Goal: Task Accomplishment & Management: Use online tool/utility

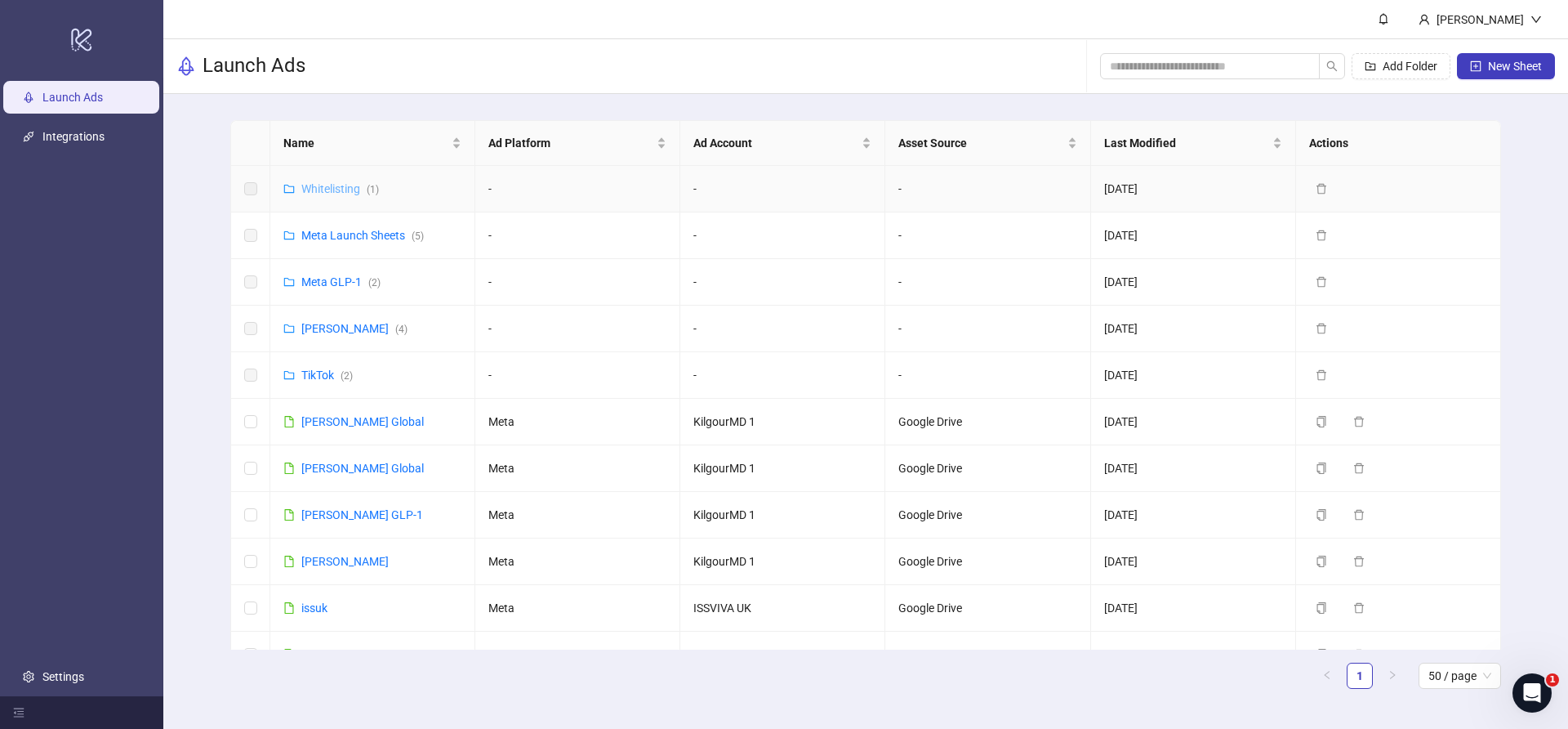
click at [344, 187] on link "Whitelisting ( 1 )" at bounding box center [339, 189] width 78 height 13
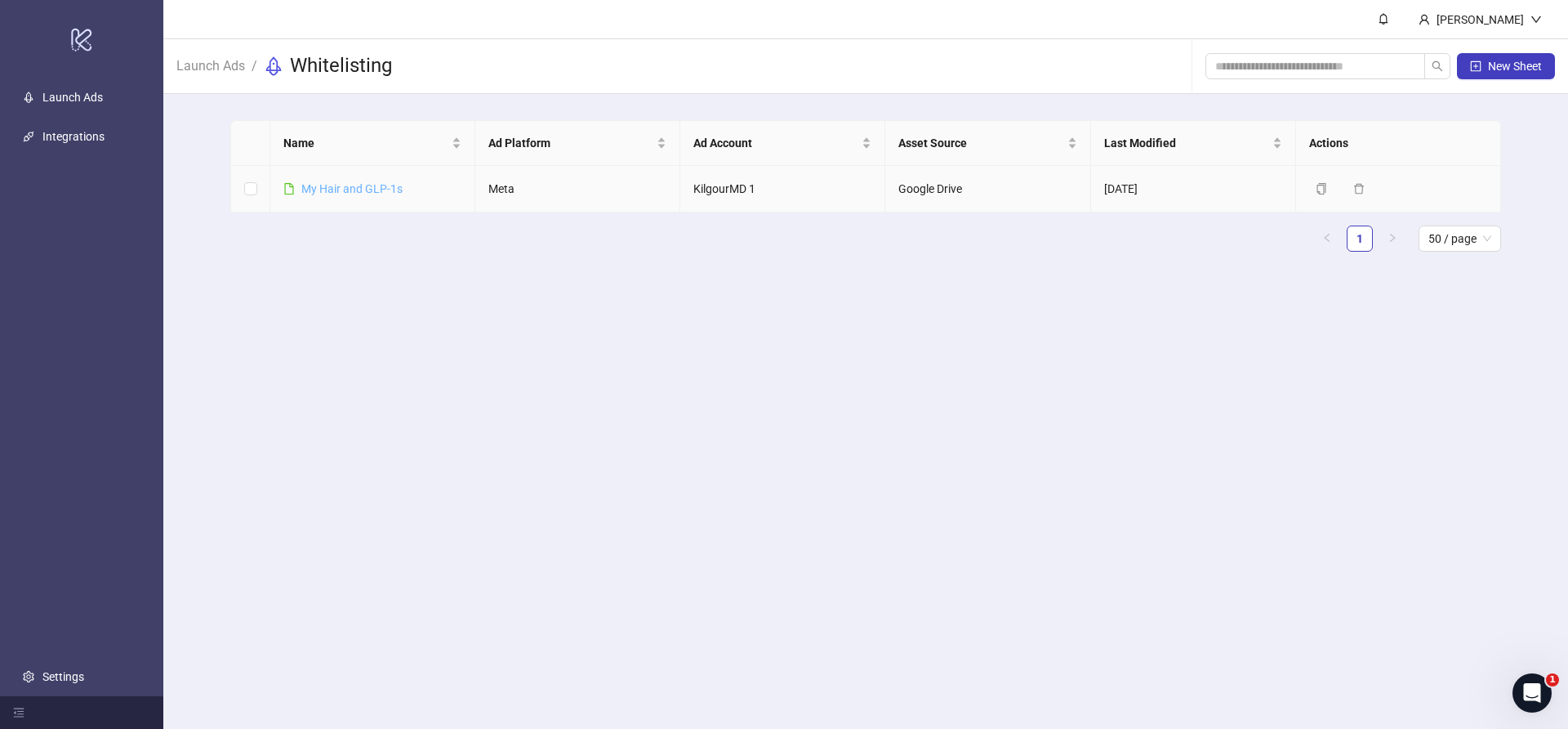
click at [361, 187] on link "​My Hair and GLP-1s" at bounding box center [351, 189] width 101 height 13
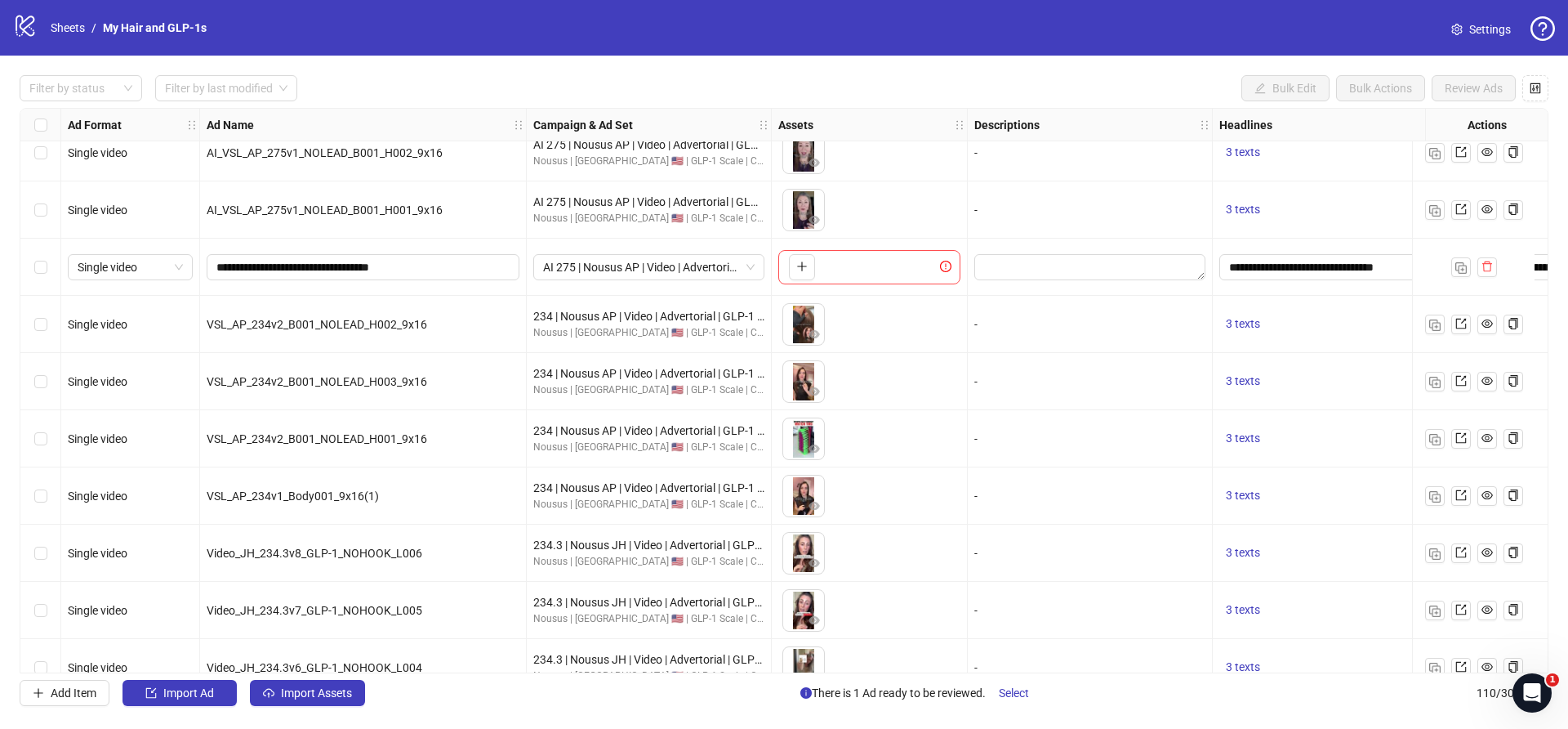
scroll to position [5767, 0]
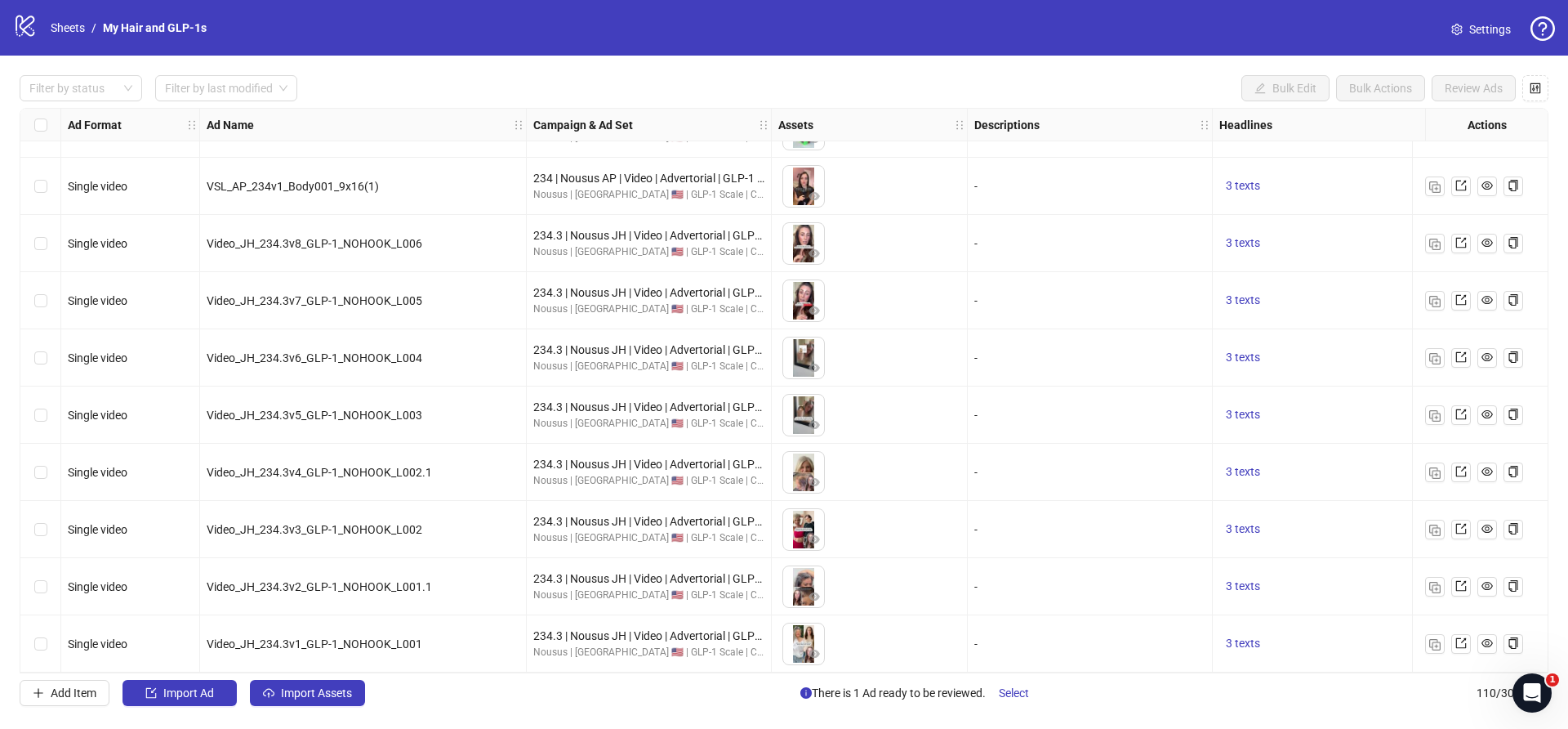
click at [47, 639] on div "Select row 110" at bounding box center [41, 644] width 41 height 57
click at [1432, 639] on img "button" at bounding box center [1434, 644] width 12 height 12
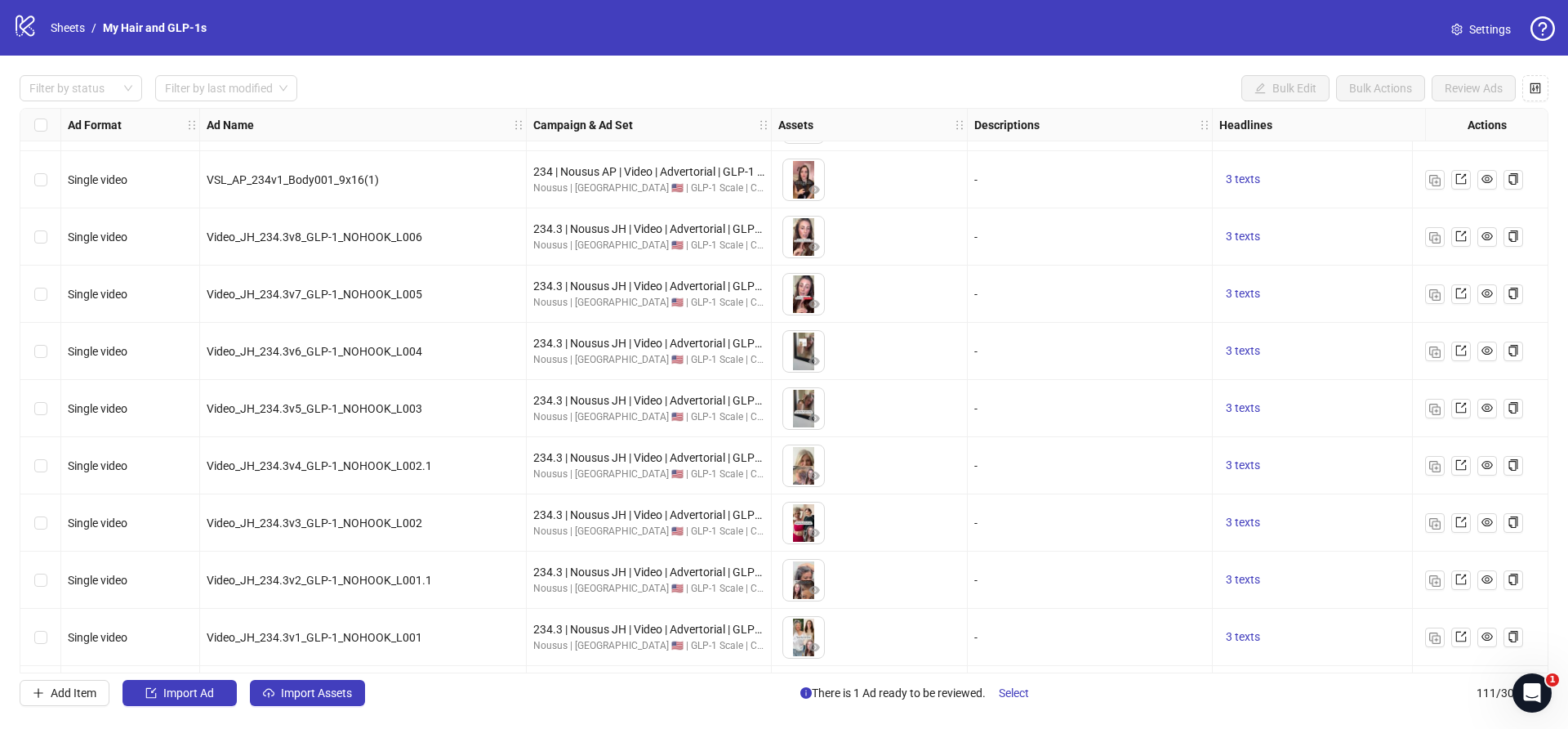
scroll to position [5824, 0]
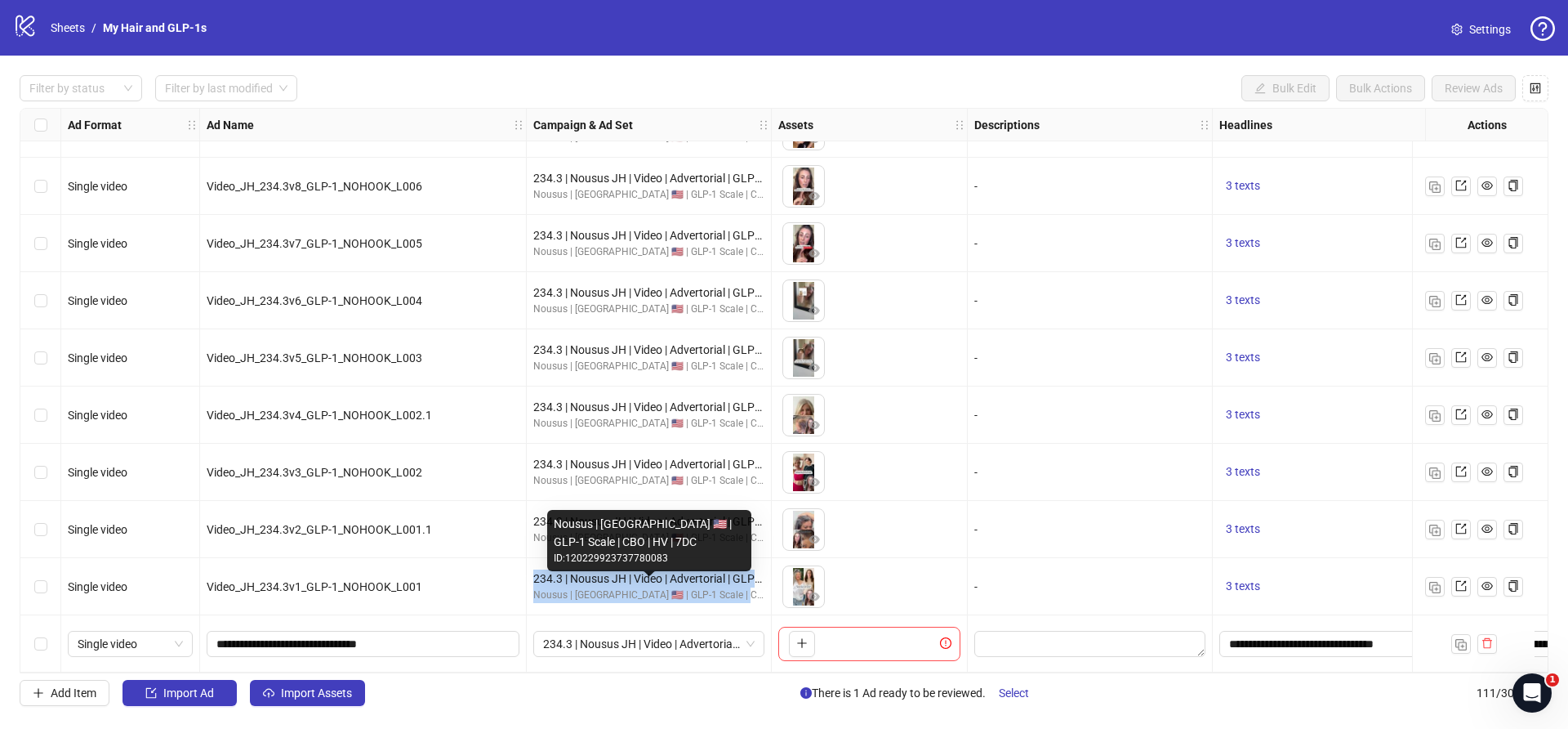
drag, startPoint x: 531, startPoint y: 567, endPoint x: 741, endPoint y: 593, distance: 211.6
click at [741, 593] on div "234.3 | Nousus JH | Video | Advertorial | GLP-1 | Listicle Leads Nousus | [GEOG…" at bounding box center [649, 587] width 245 height 57
click at [740, 593] on div "Nousus | [GEOGRAPHIC_DATA] 🇺🇸 | GLP-1 Scale | CBO | HV | 7DC" at bounding box center [648, 595] width 231 height 15
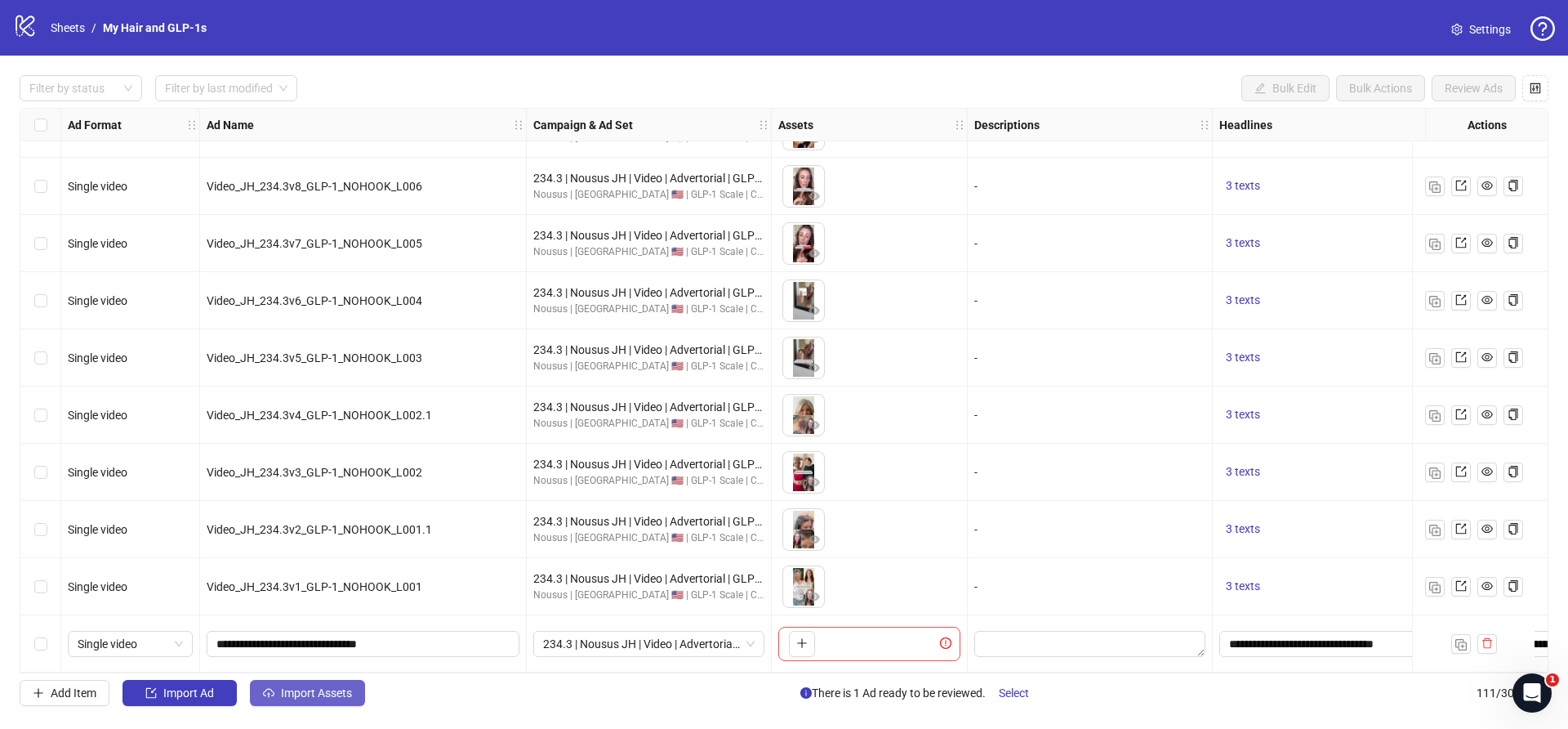
click at [301, 700] on button "Import Assets" at bounding box center [307, 692] width 115 height 26
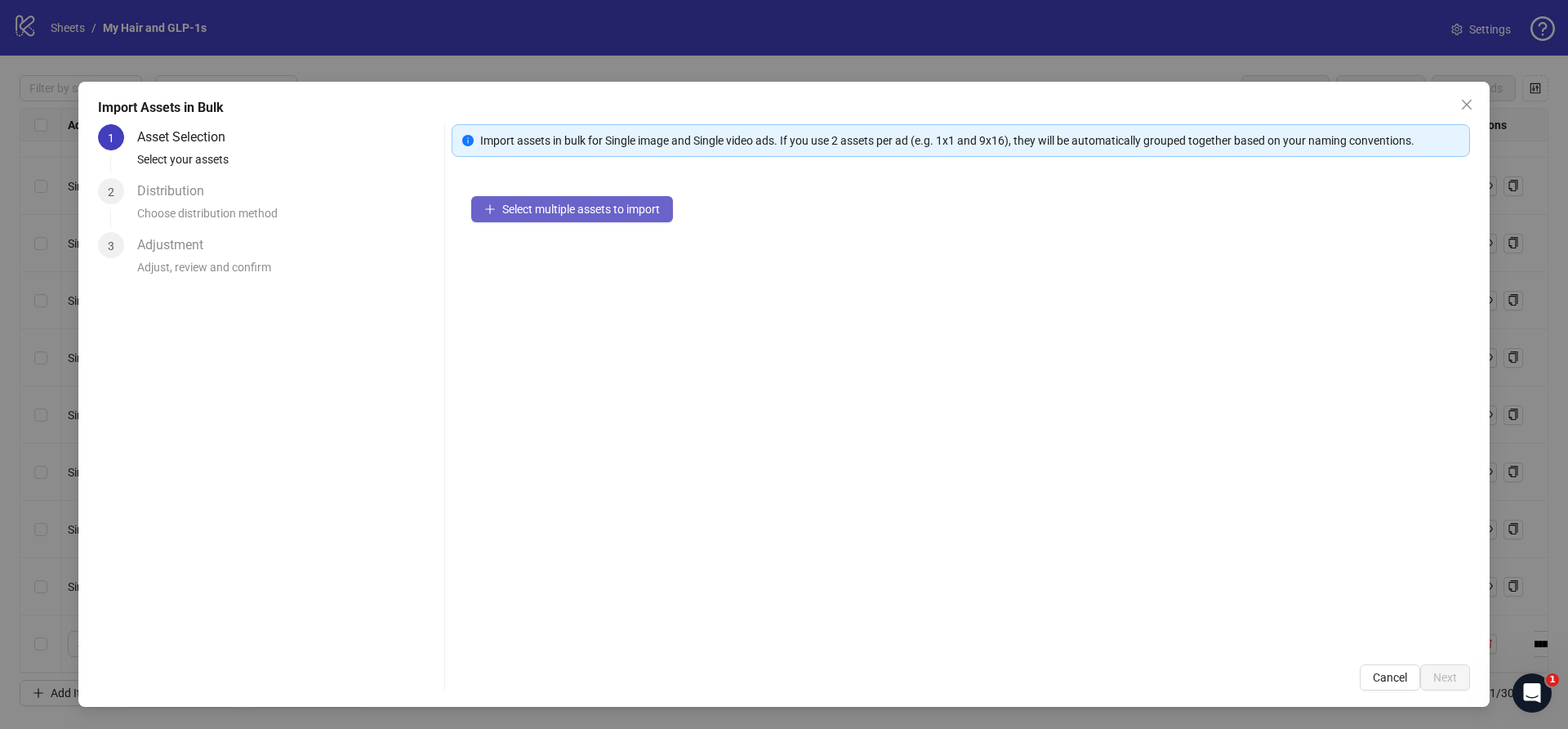
click at [576, 206] on span "Select multiple assets to import" at bounding box center [580, 209] width 158 height 13
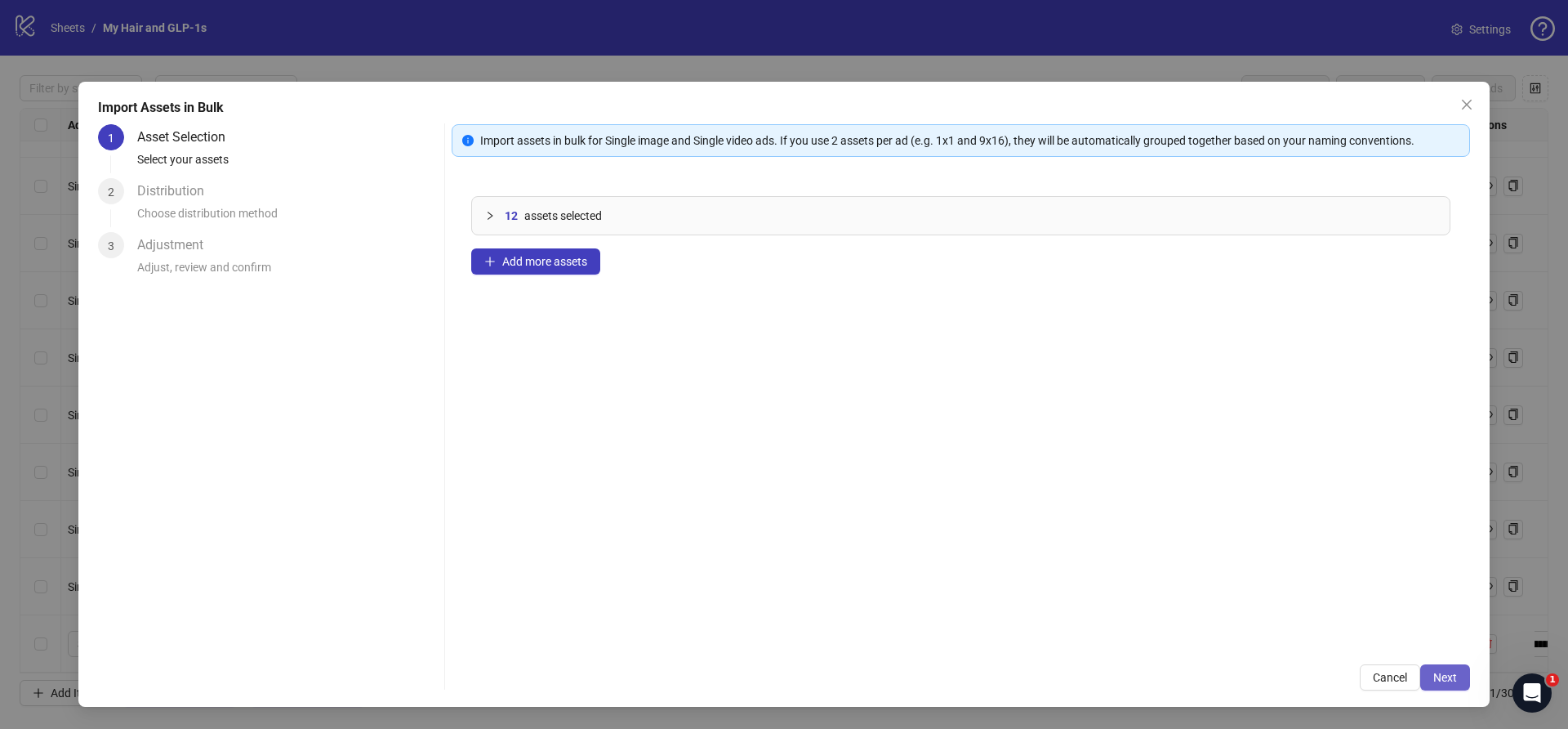
click at [1457, 670] on button "Next" at bounding box center [1445, 677] width 50 height 26
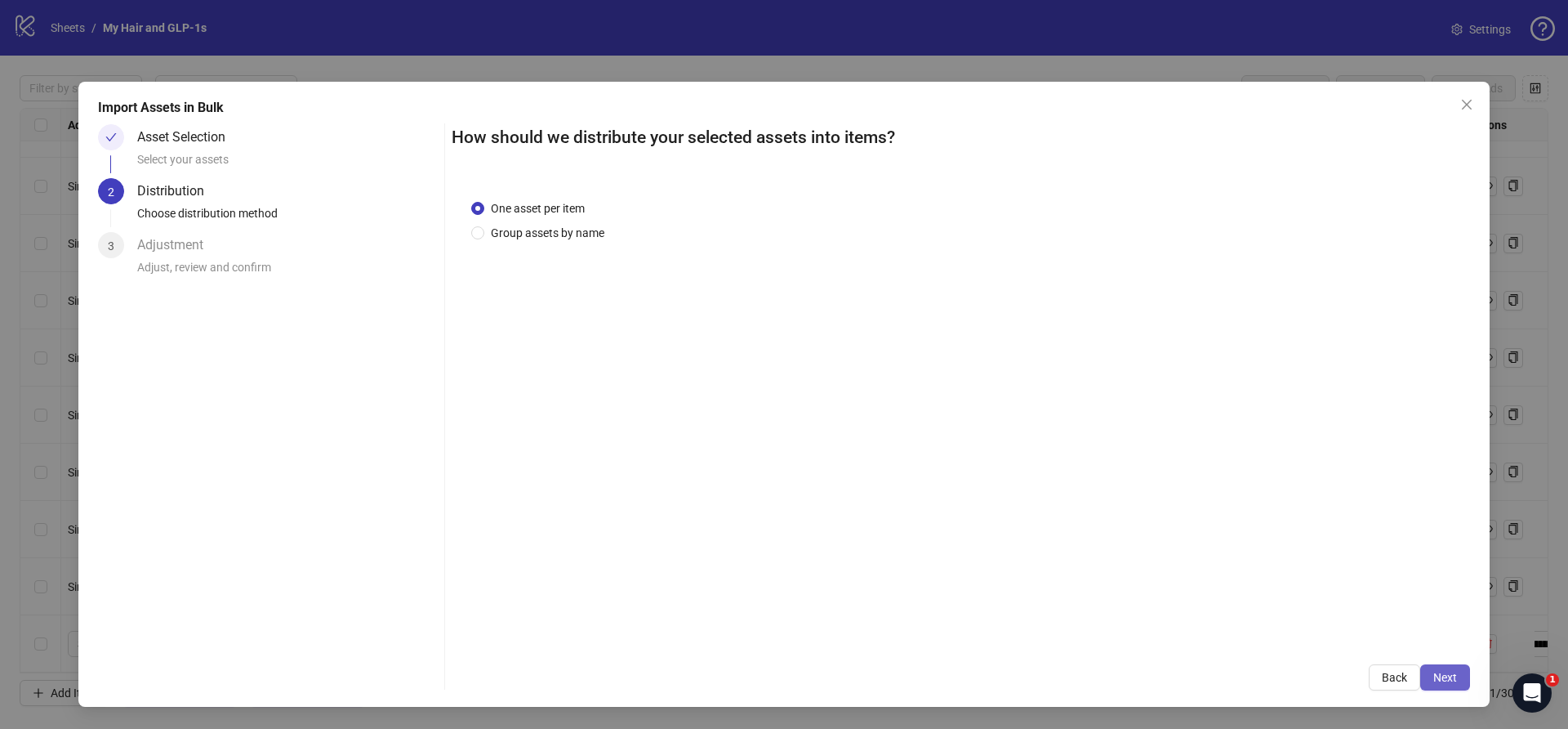
click at [1439, 669] on button "Next" at bounding box center [1445, 677] width 50 height 26
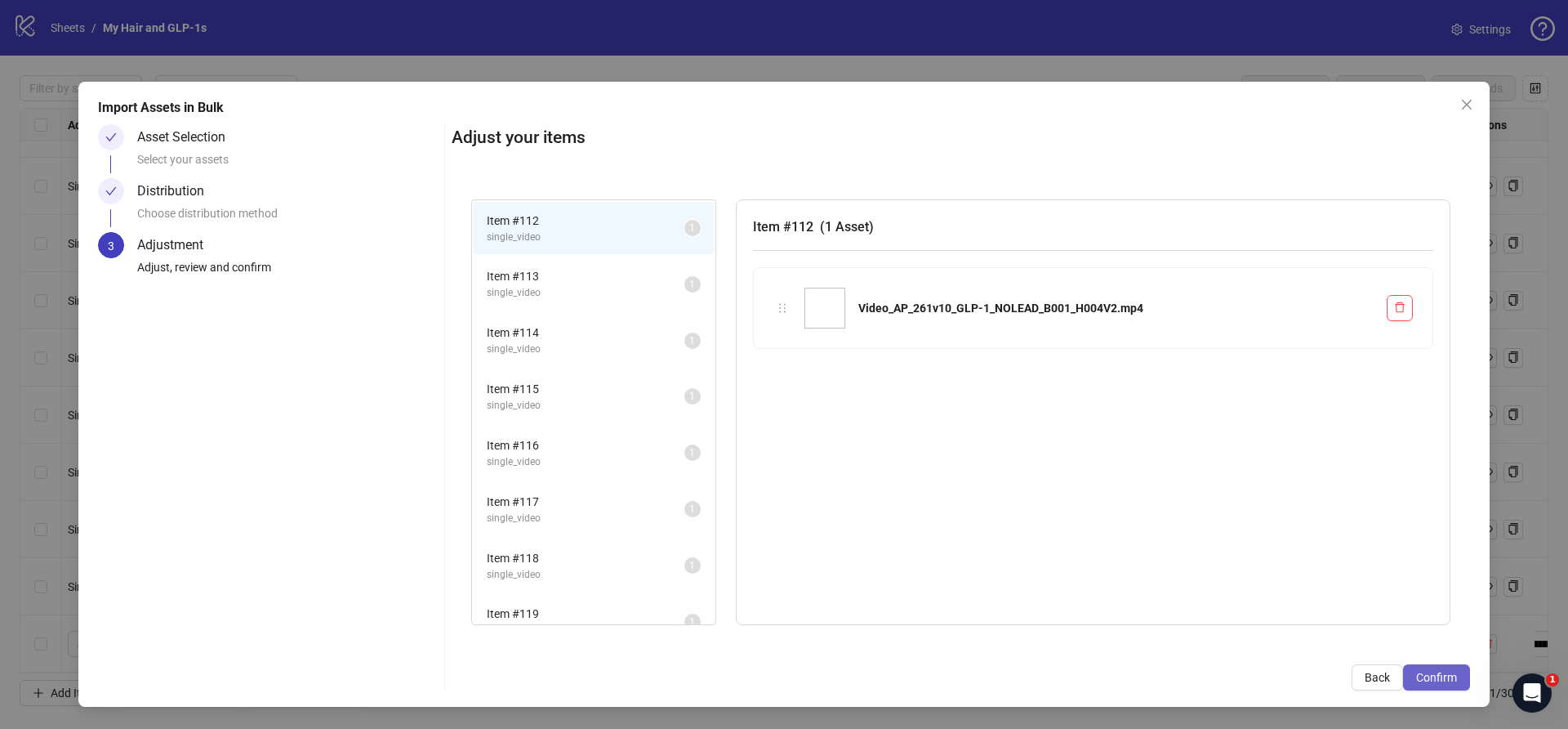
click at [1443, 676] on span "Confirm" at bounding box center [1437, 677] width 41 height 13
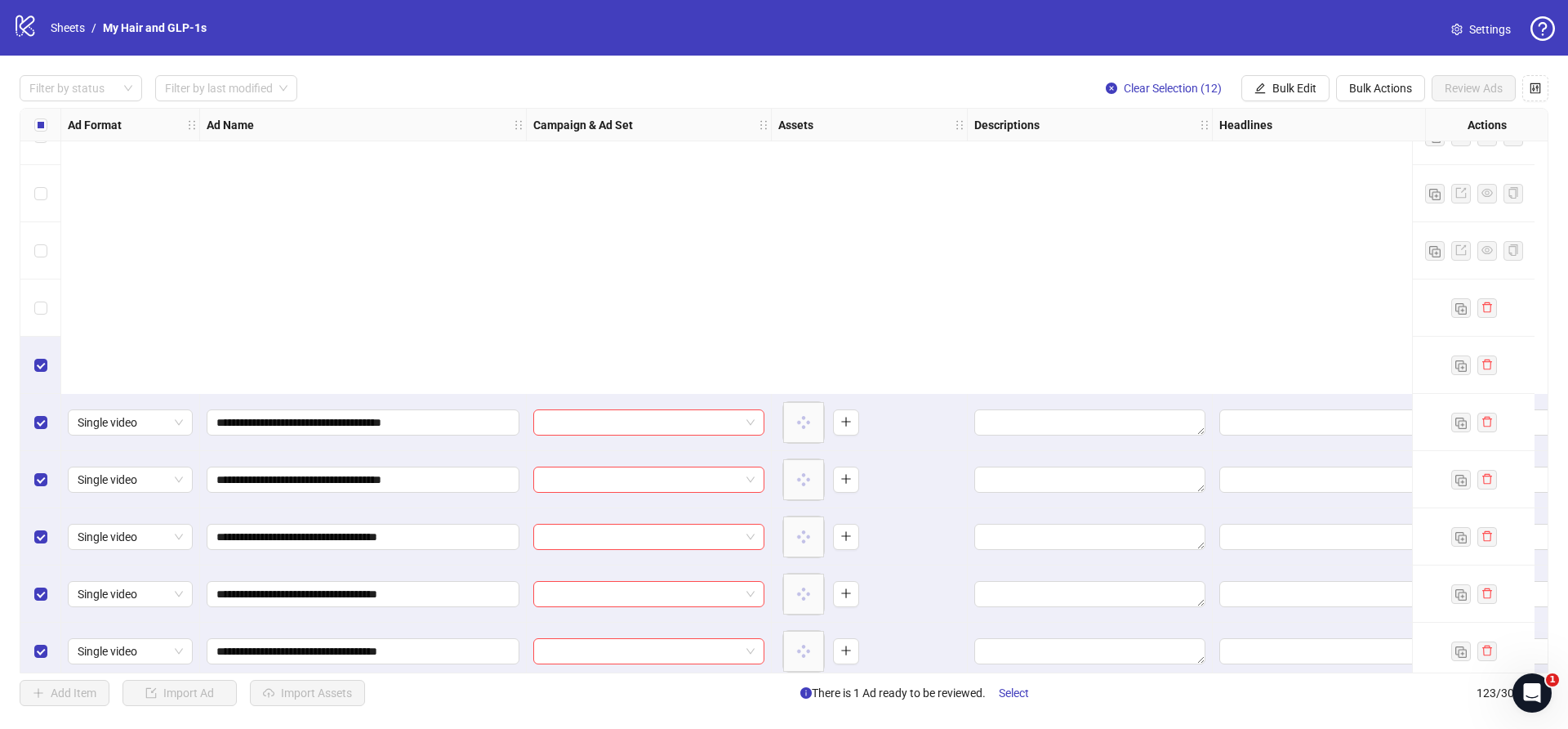
scroll to position [6510, 0]
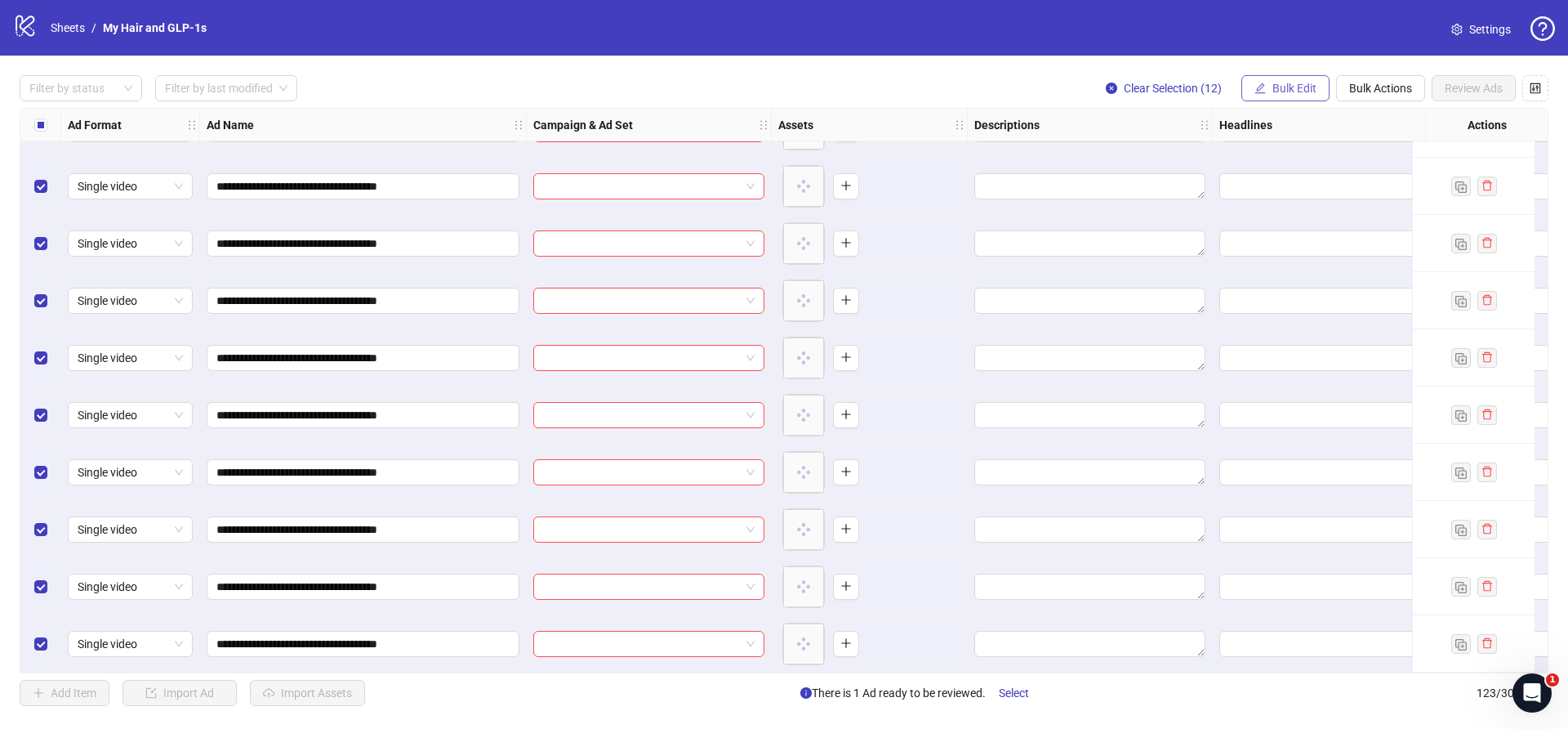
click at [1274, 98] on button "Bulk Edit" at bounding box center [1285, 88] width 88 height 26
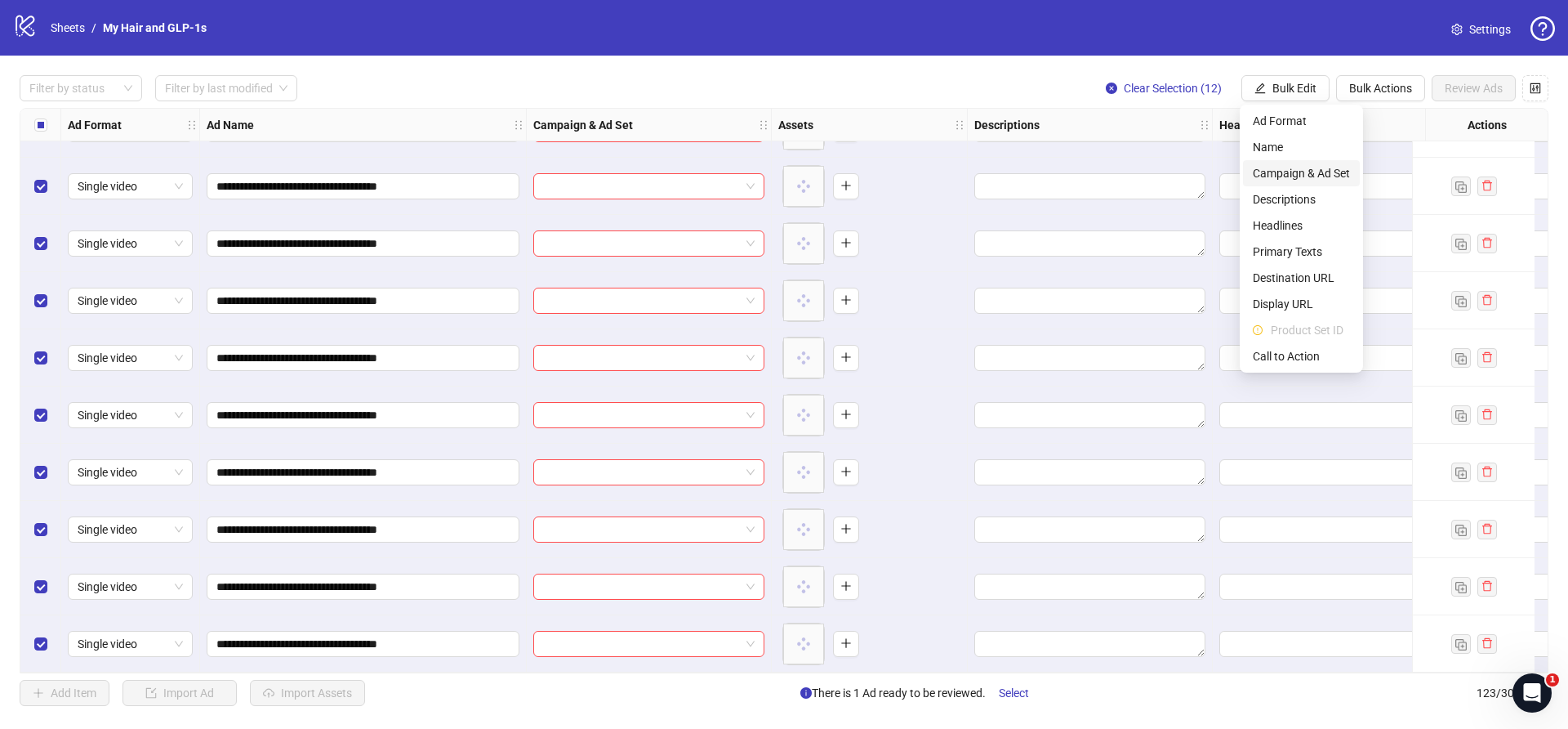
click at [1273, 172] on span "Campaign & Ad Set" at bounding box center [1301, 173] width 97 height 18
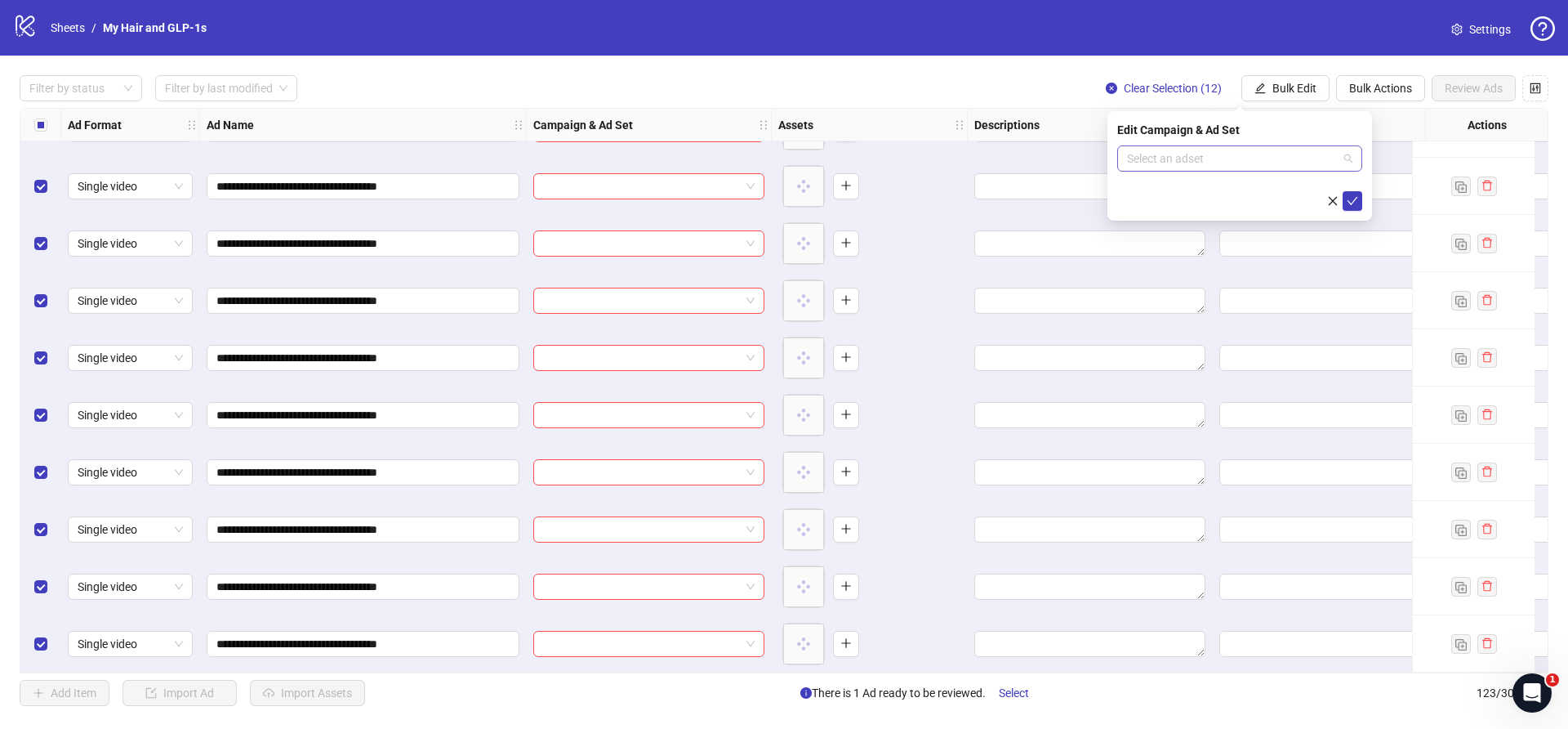
click at [1146, 154] on input "search" at bounding box center [1232, 158] width 211 height 24
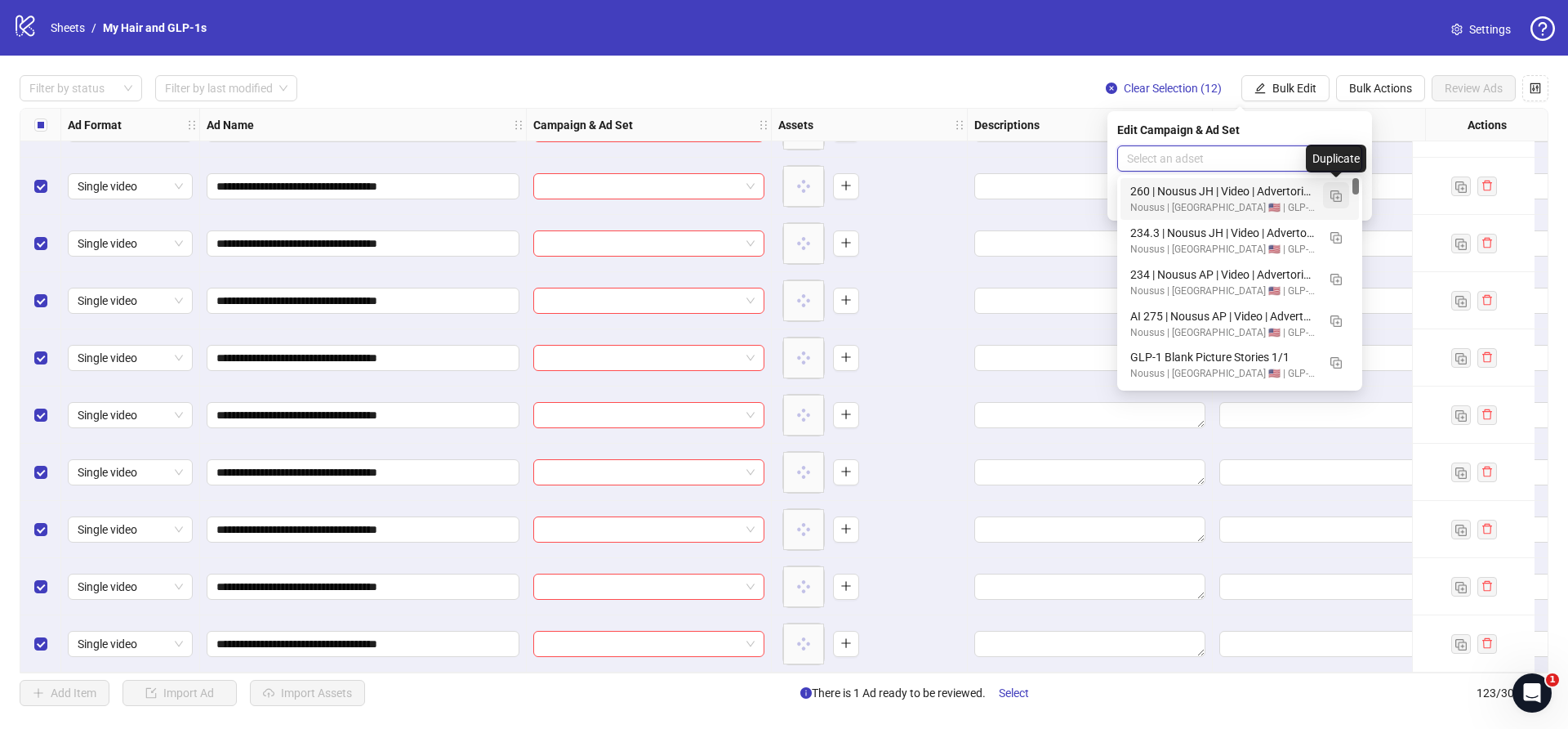
click at [1339, 195] on img "button" at bounding box center [1336, 196] width 12 height 12
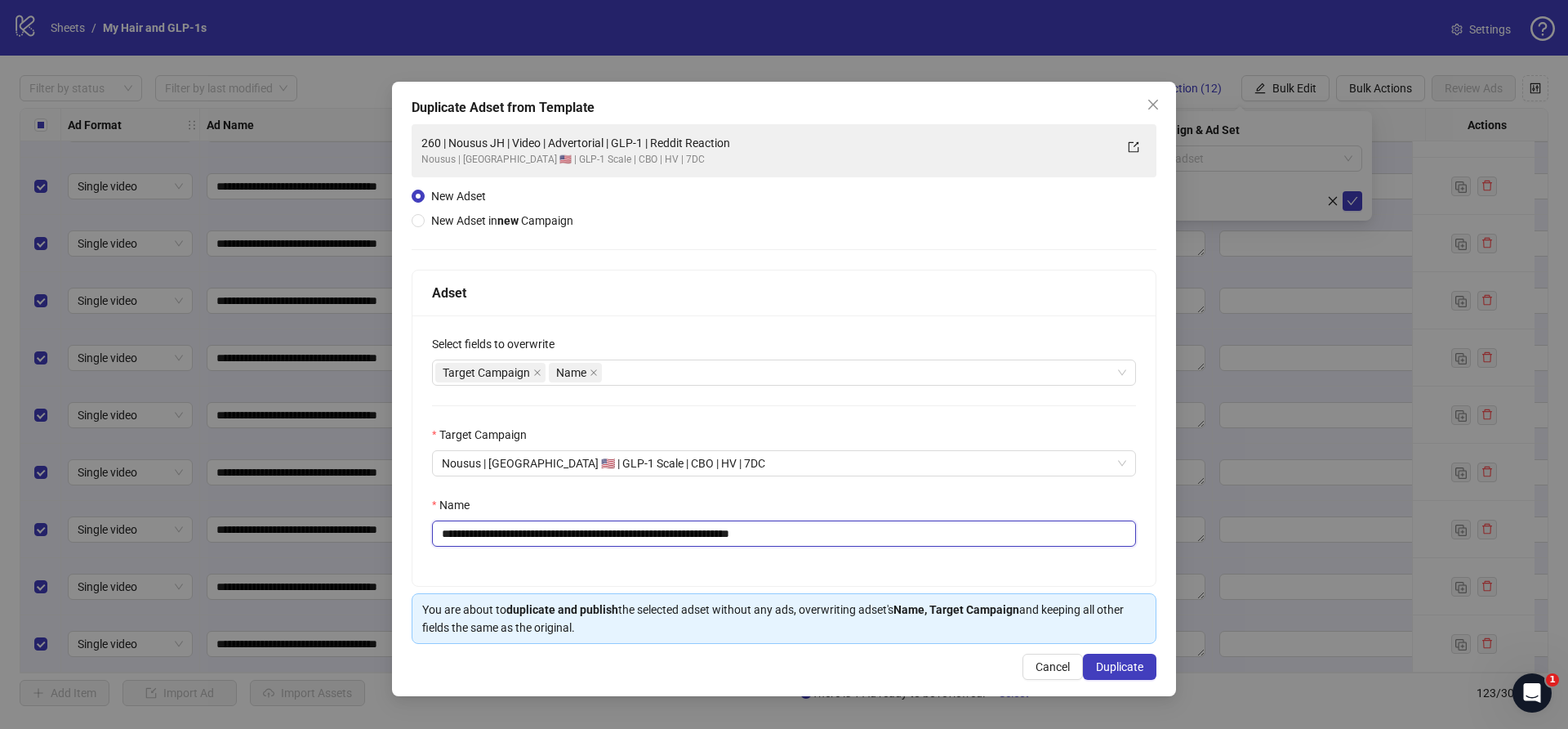
click at [962, 534] on input "**********" at bounding box center [784, 533] width 704 height 26
paste input "text"
type input "**********"
click at [1113, 667] on span "Duplicate" at bounding box center [1119, 666] width 47 height 13
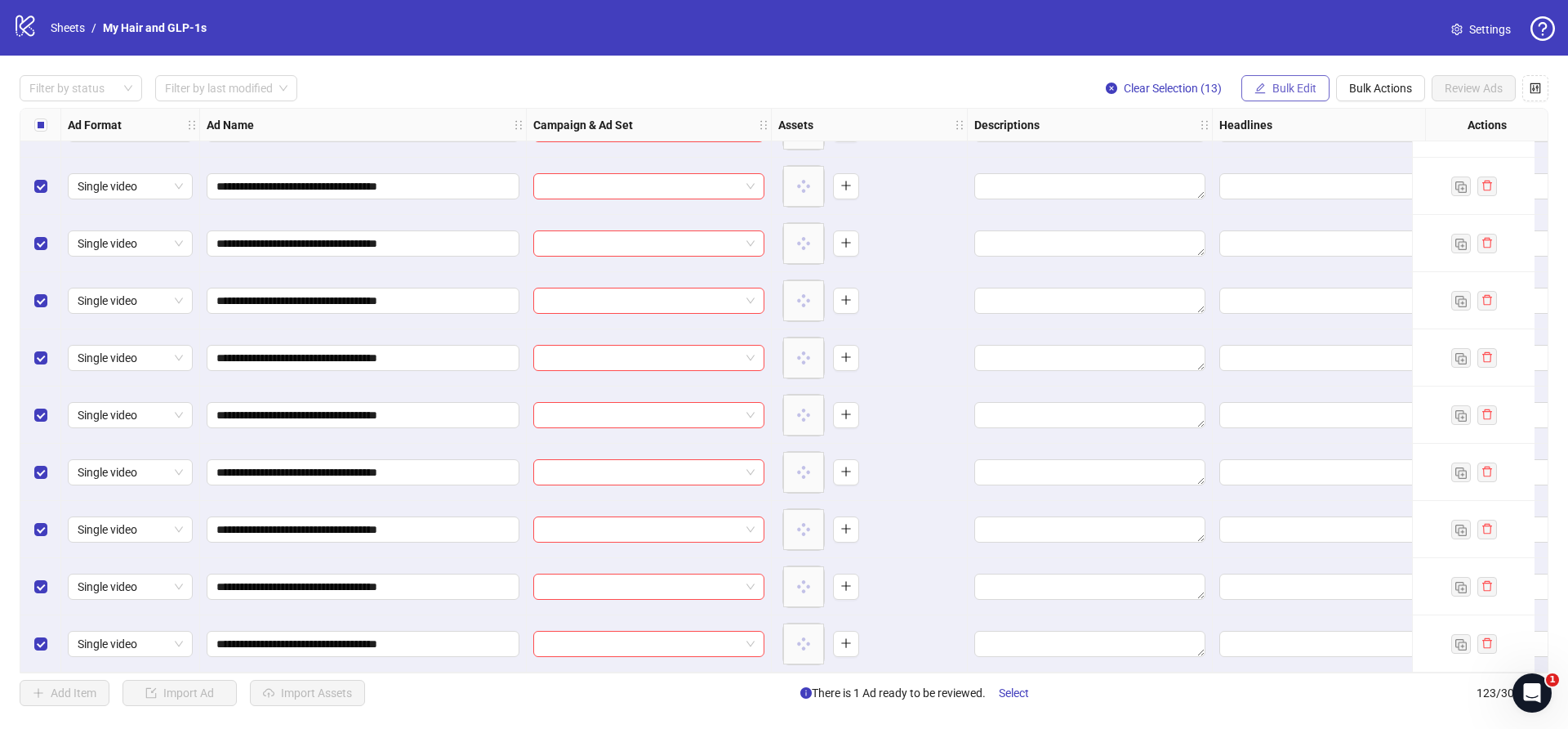
click at [1287, 88] on span "Bulk Edit" at bounding box center [1294, 88] width 44 height 13
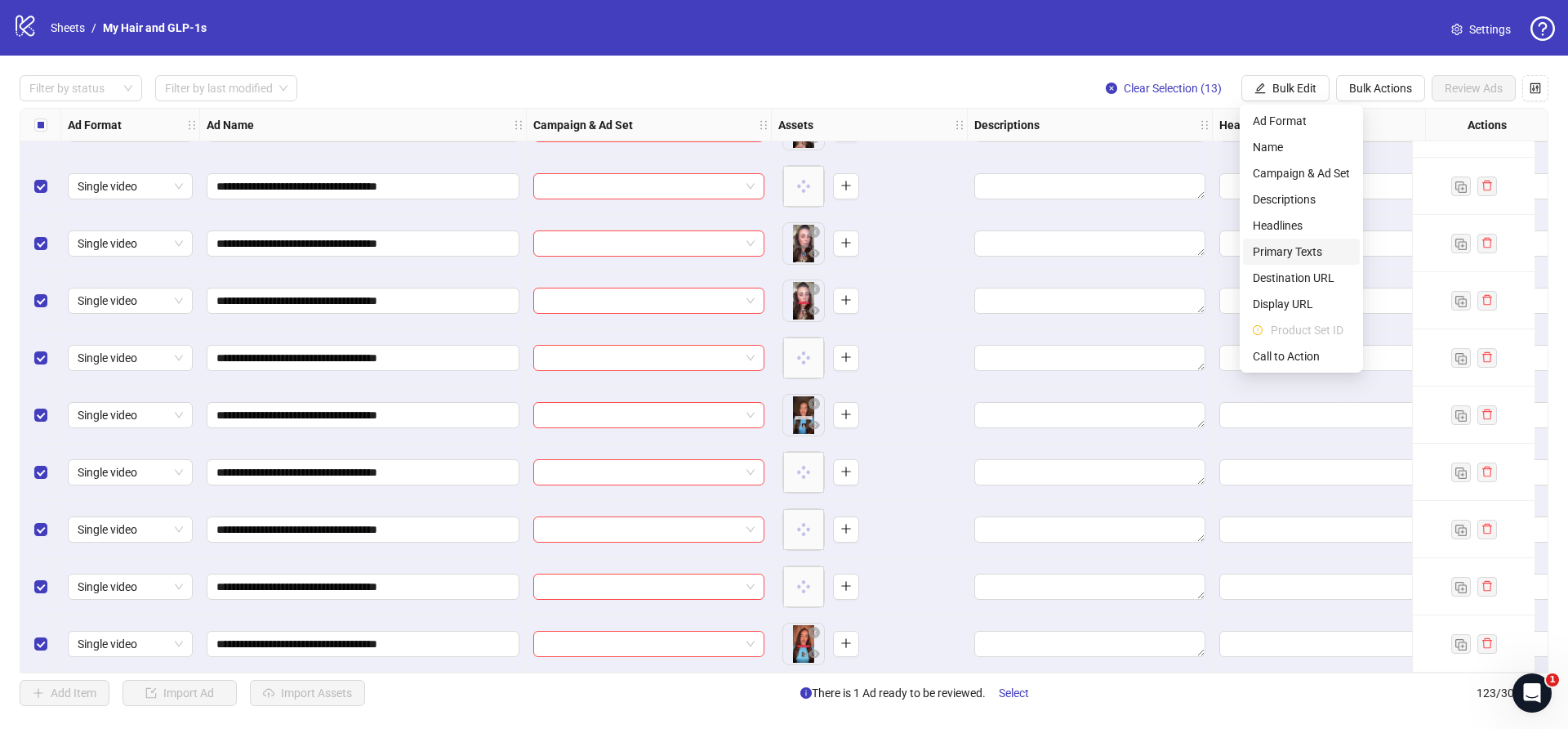
click at [1283, 249] on span "Primary Texts" at bounding box center [1301, 252] width 97 height 18
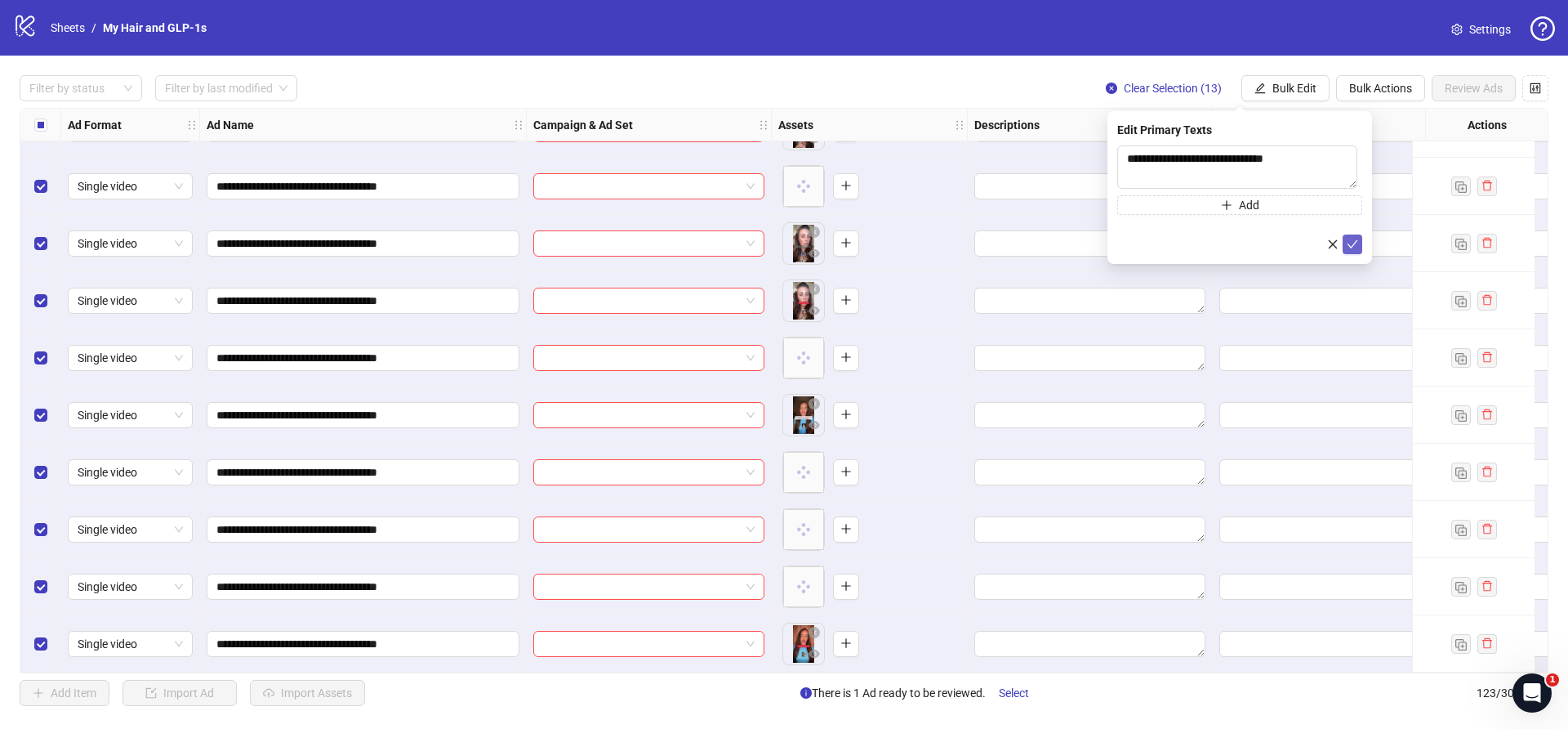
click at [1351, 244] on icon "check" at bounding box center [1352, 244] width 12 height 12
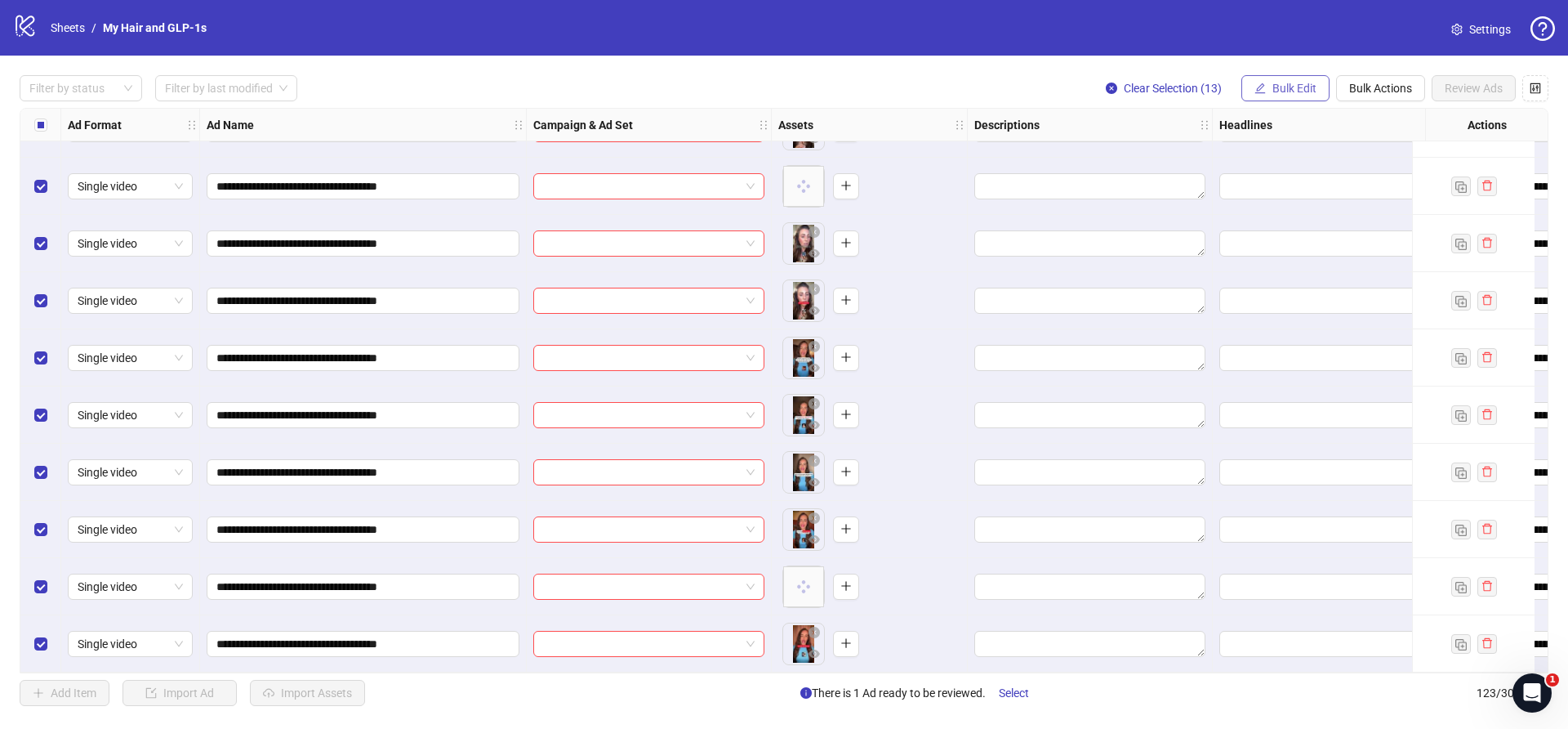
click at [1276, 88] on span "Bulk Edit" at bounding box center [1294, 88] width 44 height 13
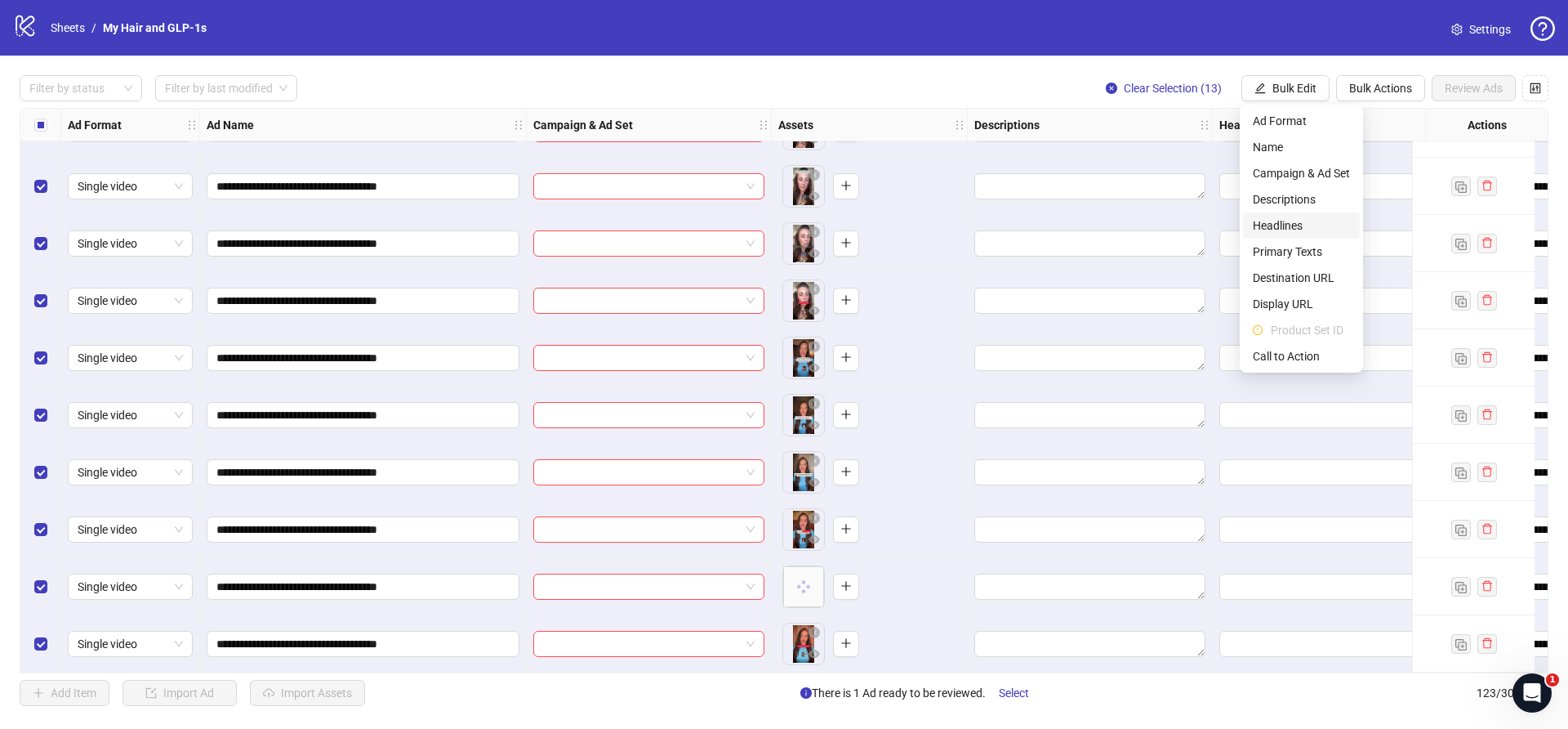
click at [1276, 229] on span "Headlines" at bounding box center [1301, 225] width 97 height 18
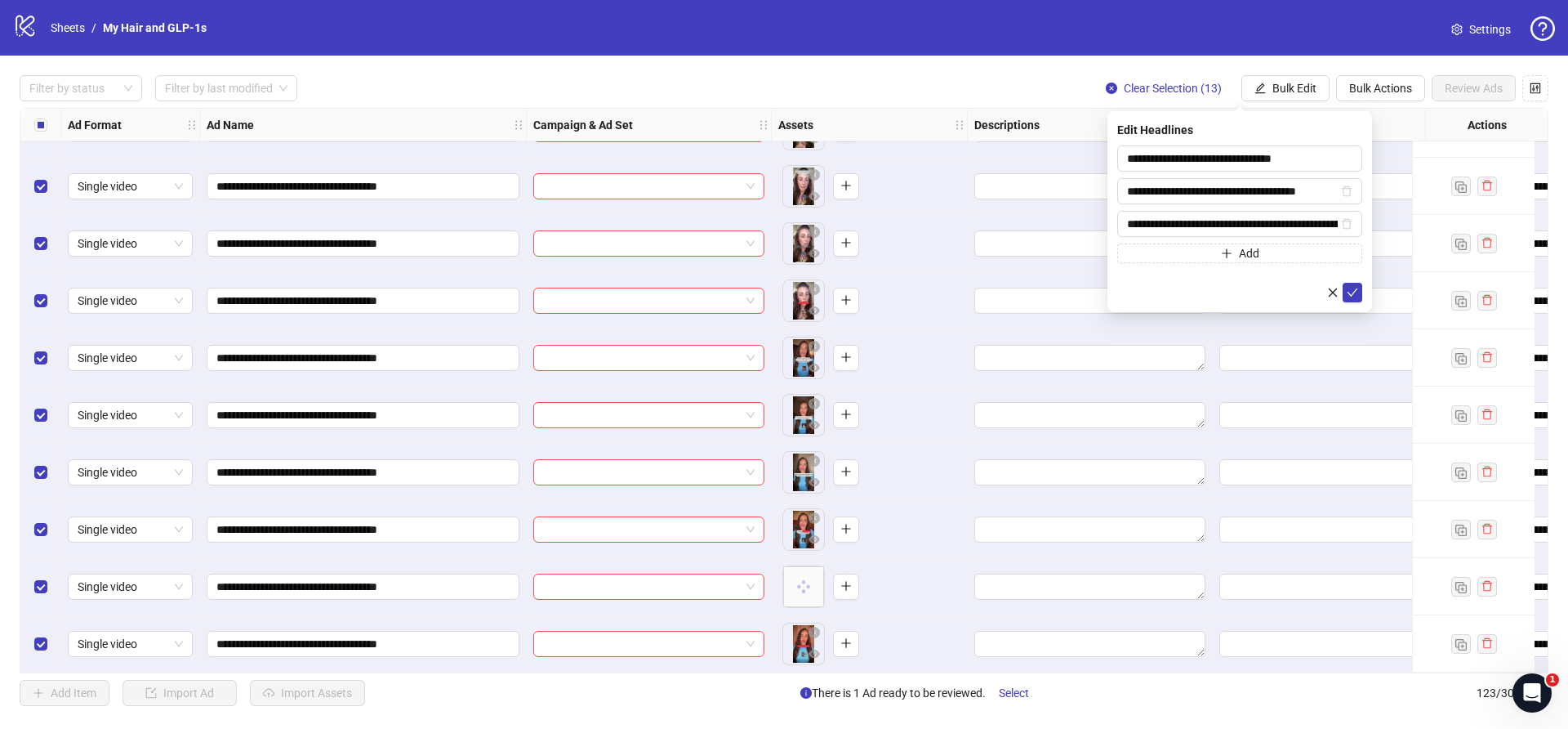
drag, startPoint x: 1354, startPoint y: 291, endPoint x: 1348, endPoint y: 274, distance: 18.0
click at [1352, 292] on icon "check" at bounding box center [1352, 292] width 12 height 12
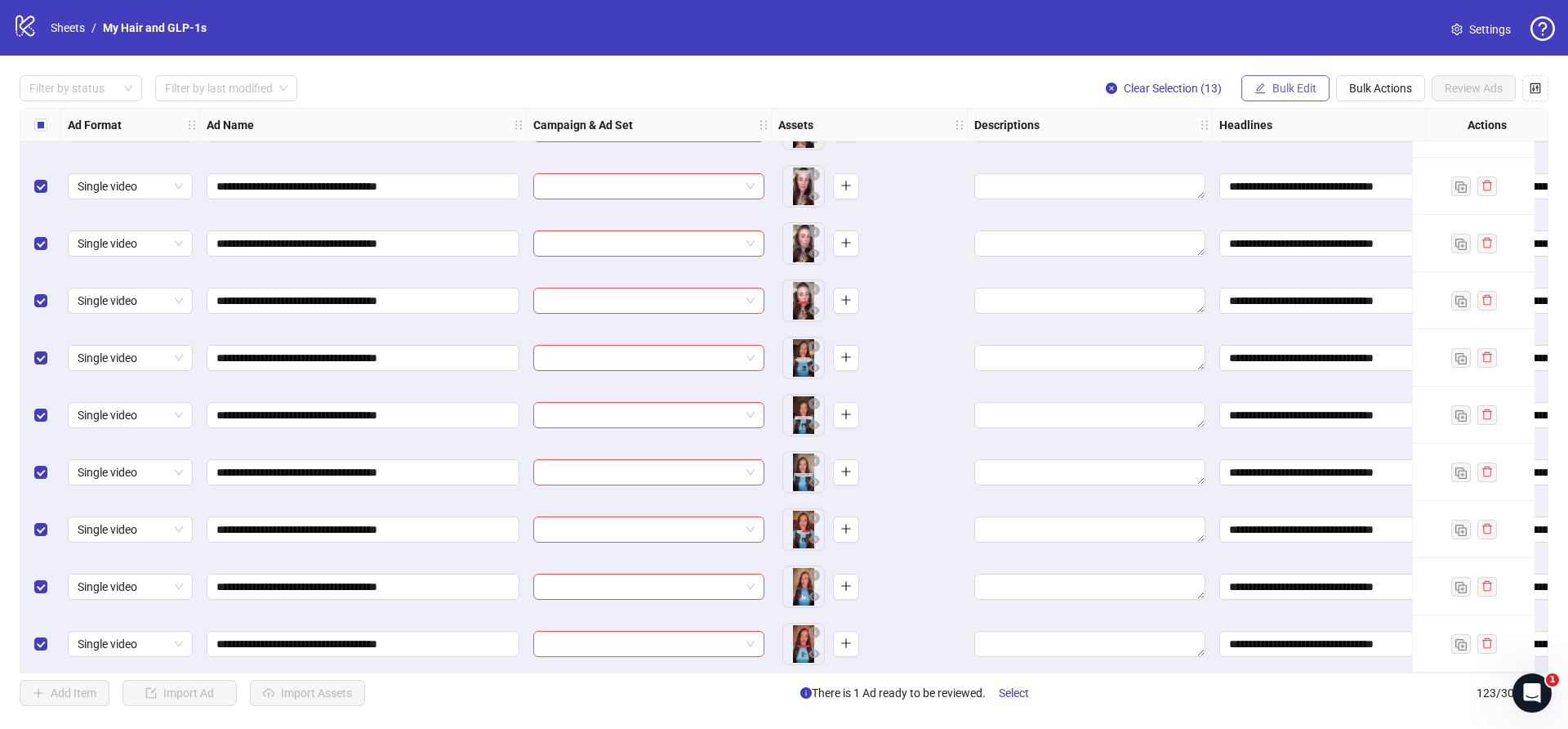
click at [1296, 84] on span "Bulk Edit" at bounding box center [1294, 88] width 44 height 13
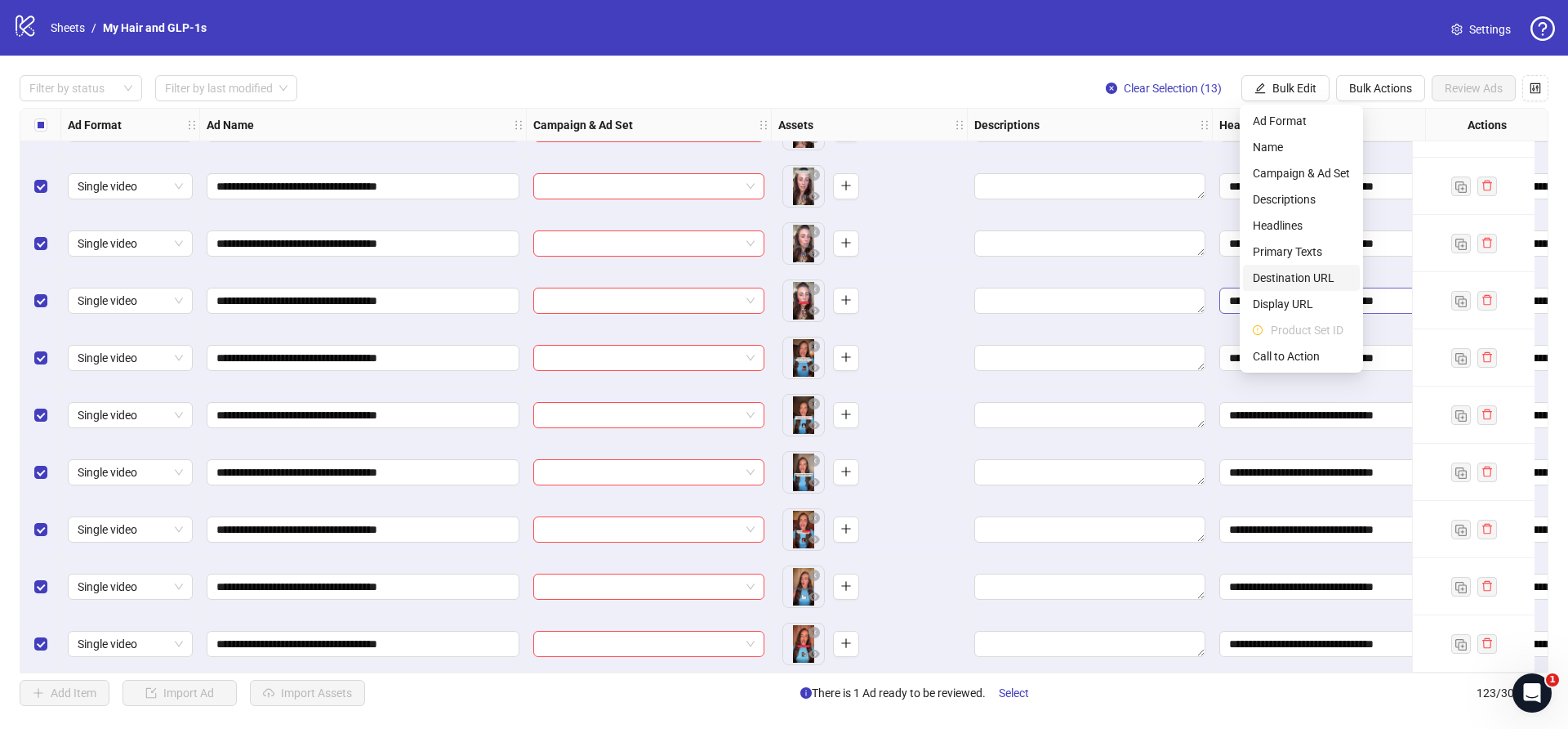
click at [1292, 280] on span "Destination URL" at bounding box center [1301, 278] width 97 height 18
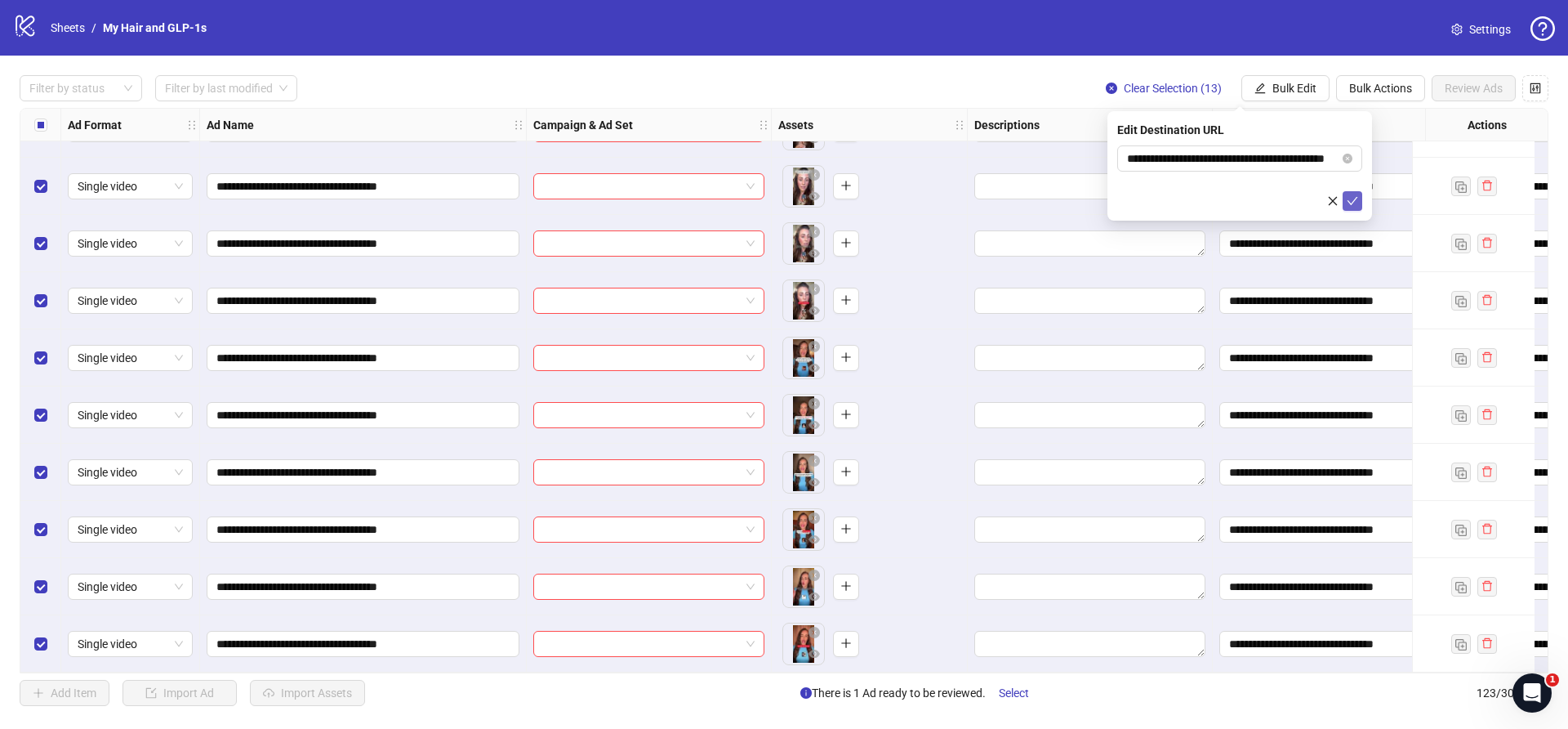
click at [1355, 196] on icon "check" at bounding box center [1352, 201] width 12 height 12
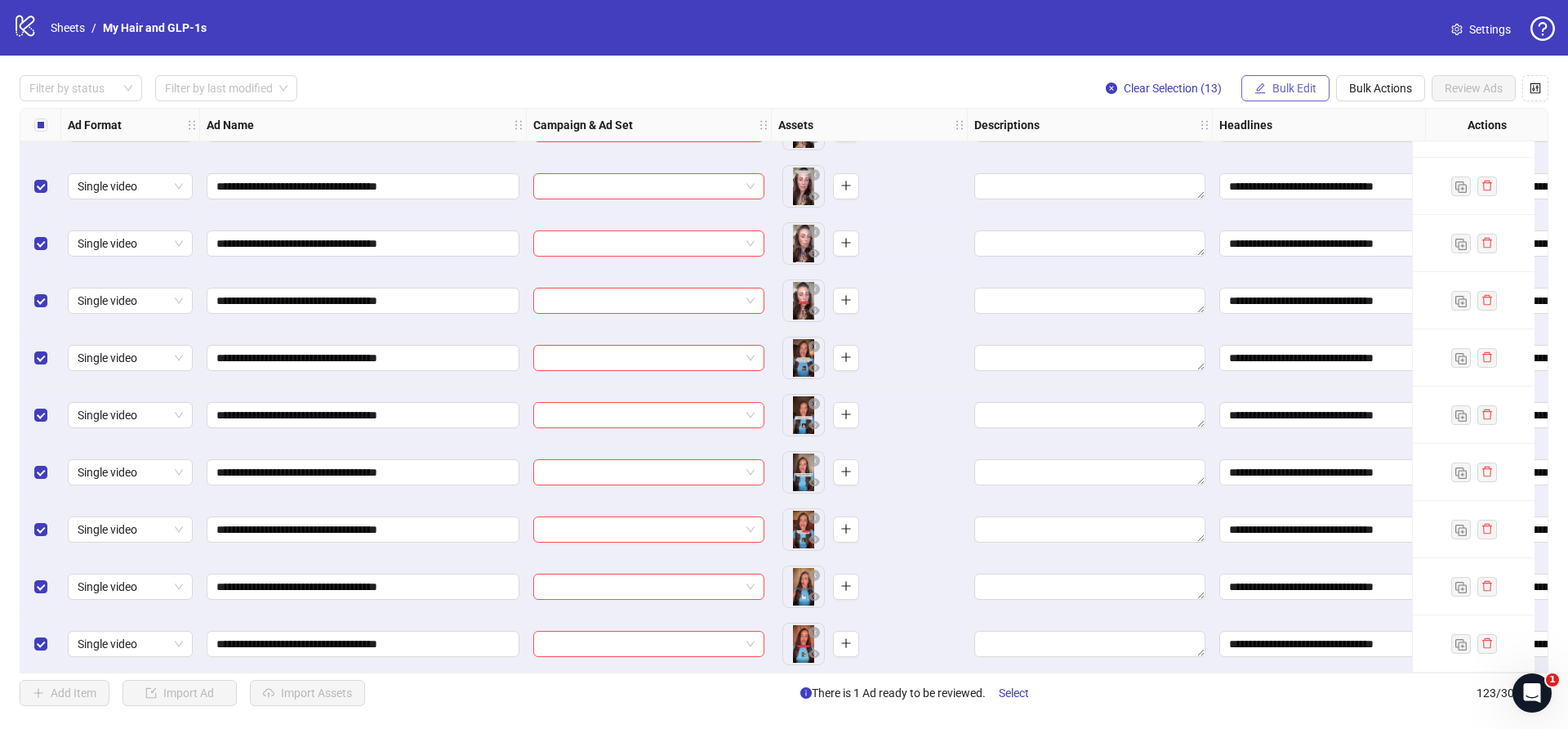
click at [1295, 84] on span "Bulk Edit" at bounding box center [1294, 88] width 44 height 13
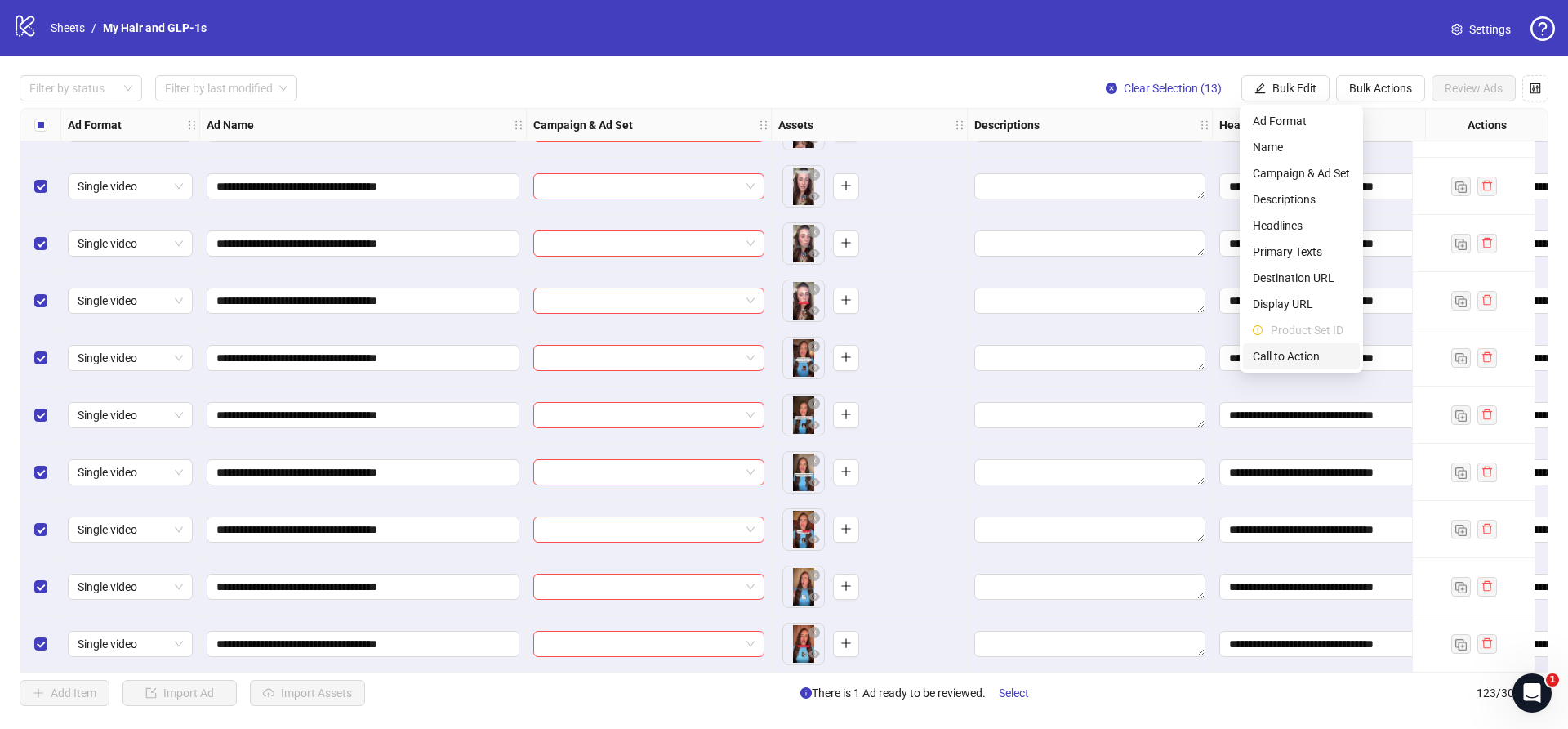
drag, startPoint x: 1276, startPoint y: 360, endPoint x: 1309, endPoint y: 364, distance: 33.2
click at [1276, 360] on span "Call to Action" at bounding box center [1301, 356] width 97 height 18
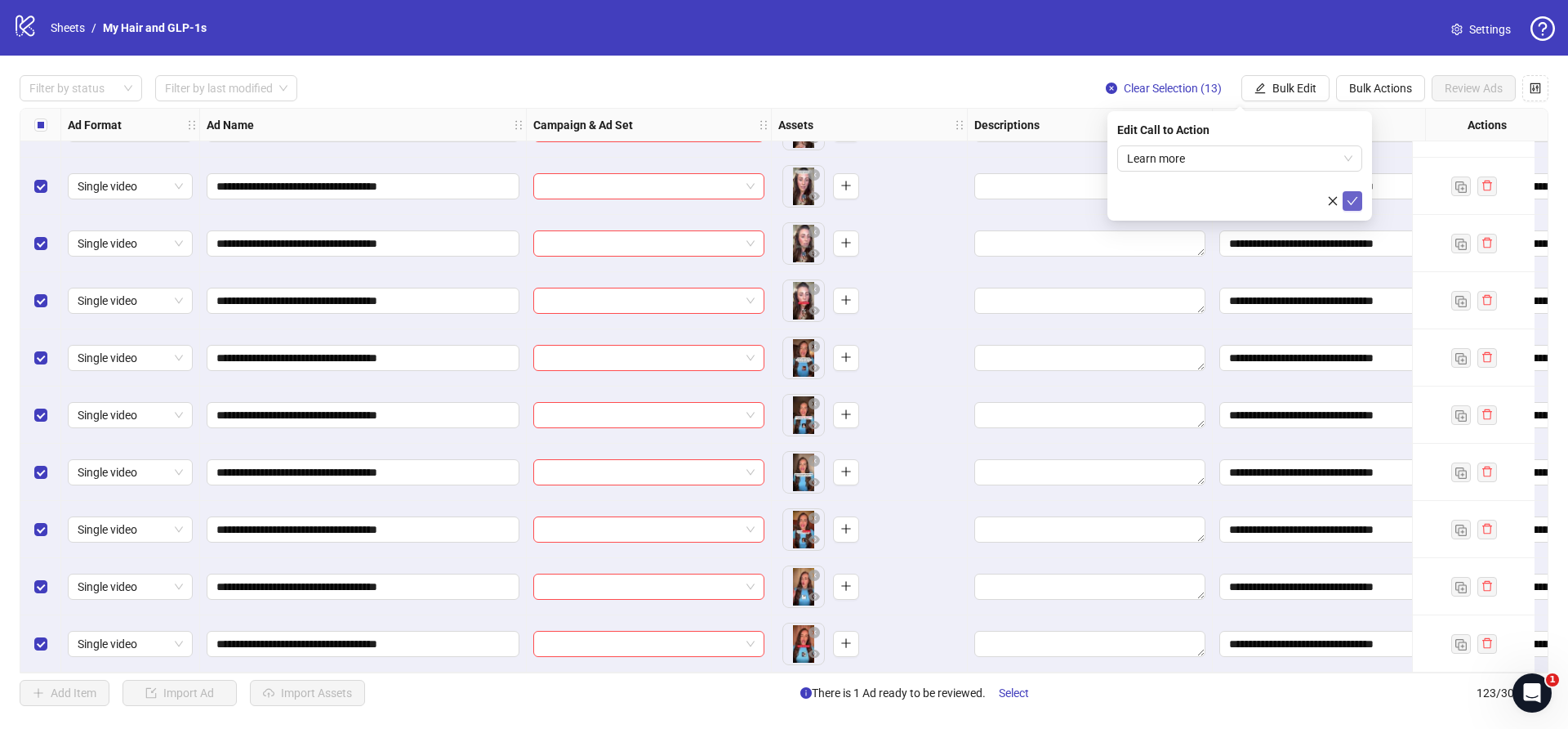
click at [1354, 203] on icon "check" at bounding box center [1352, 201] width 12 height 12
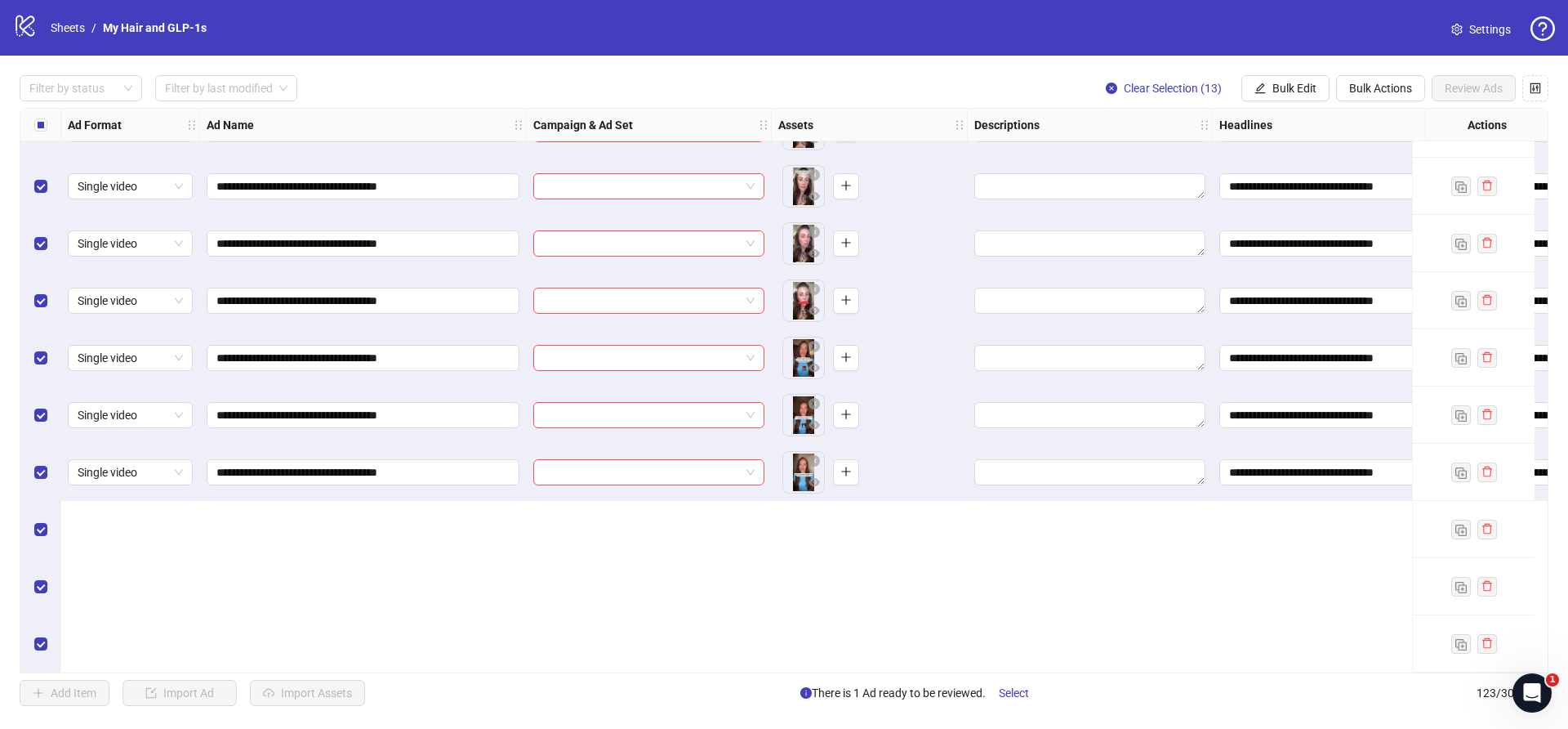
scroll to position [6178, 0]
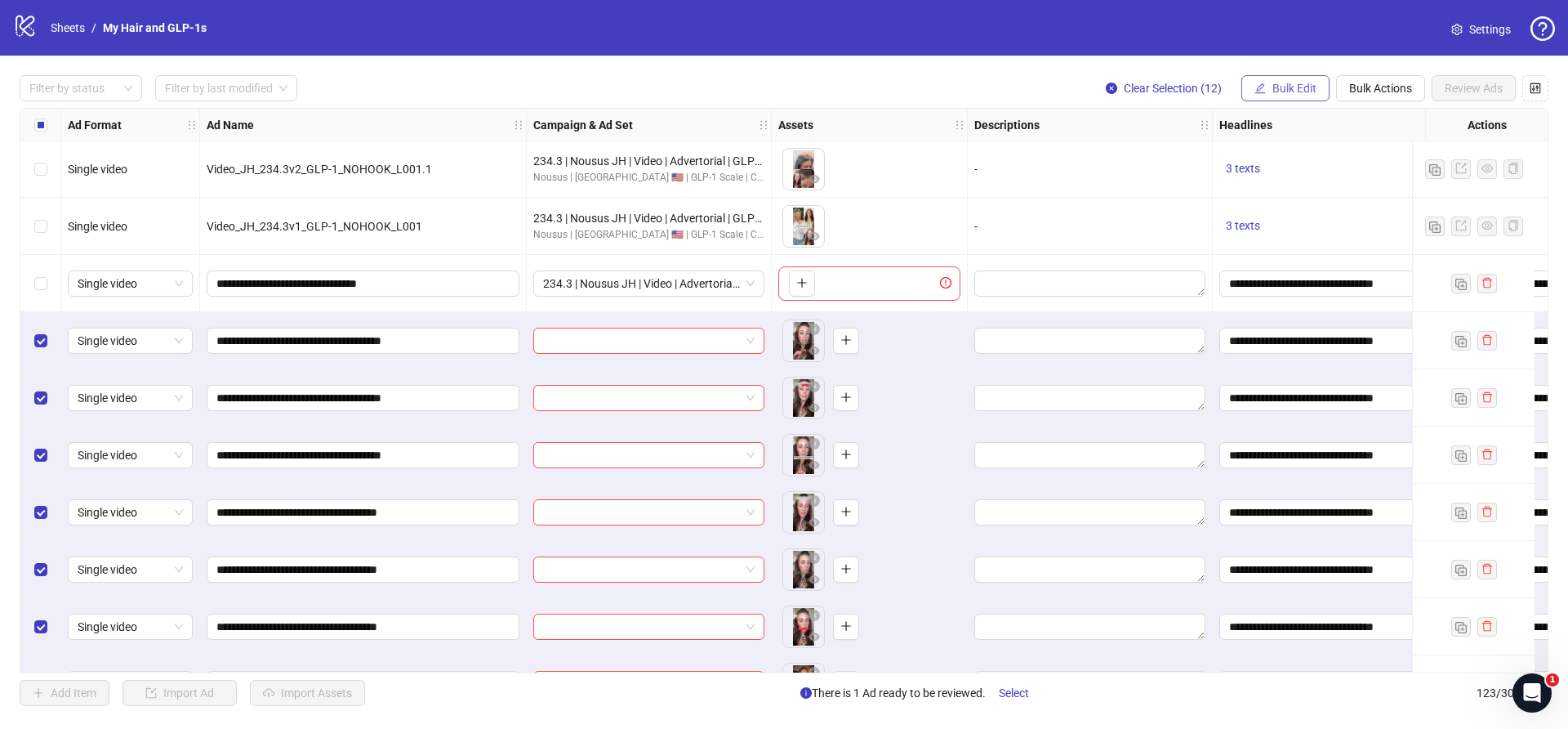
click at [1286, 83] on span "Bulk Edit" at bounding box center [1294, 88] width 44 height 13
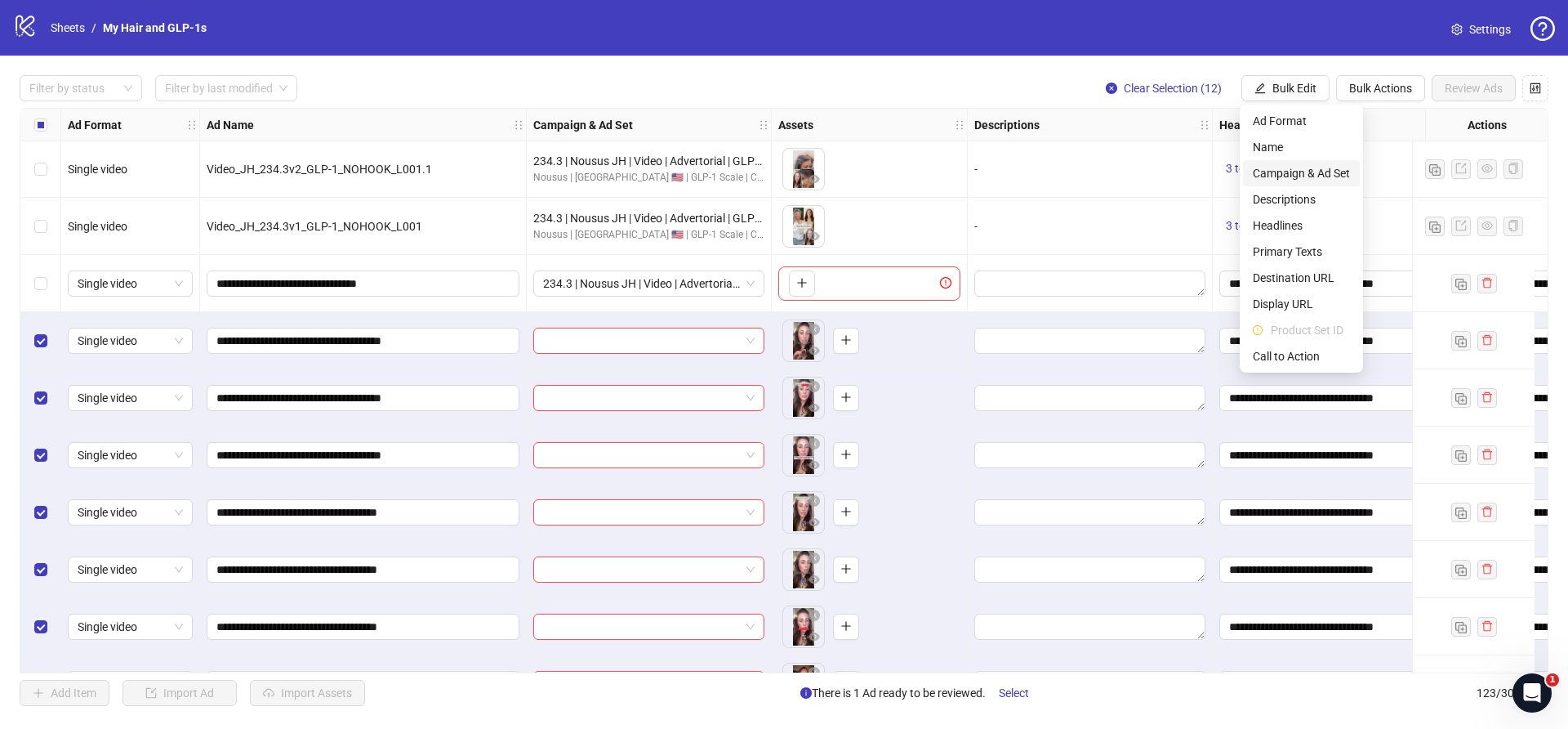
click at [1295, 176] on span "Campaign & Ad Set" at bounding box center [1301, 173] width 97 height 18
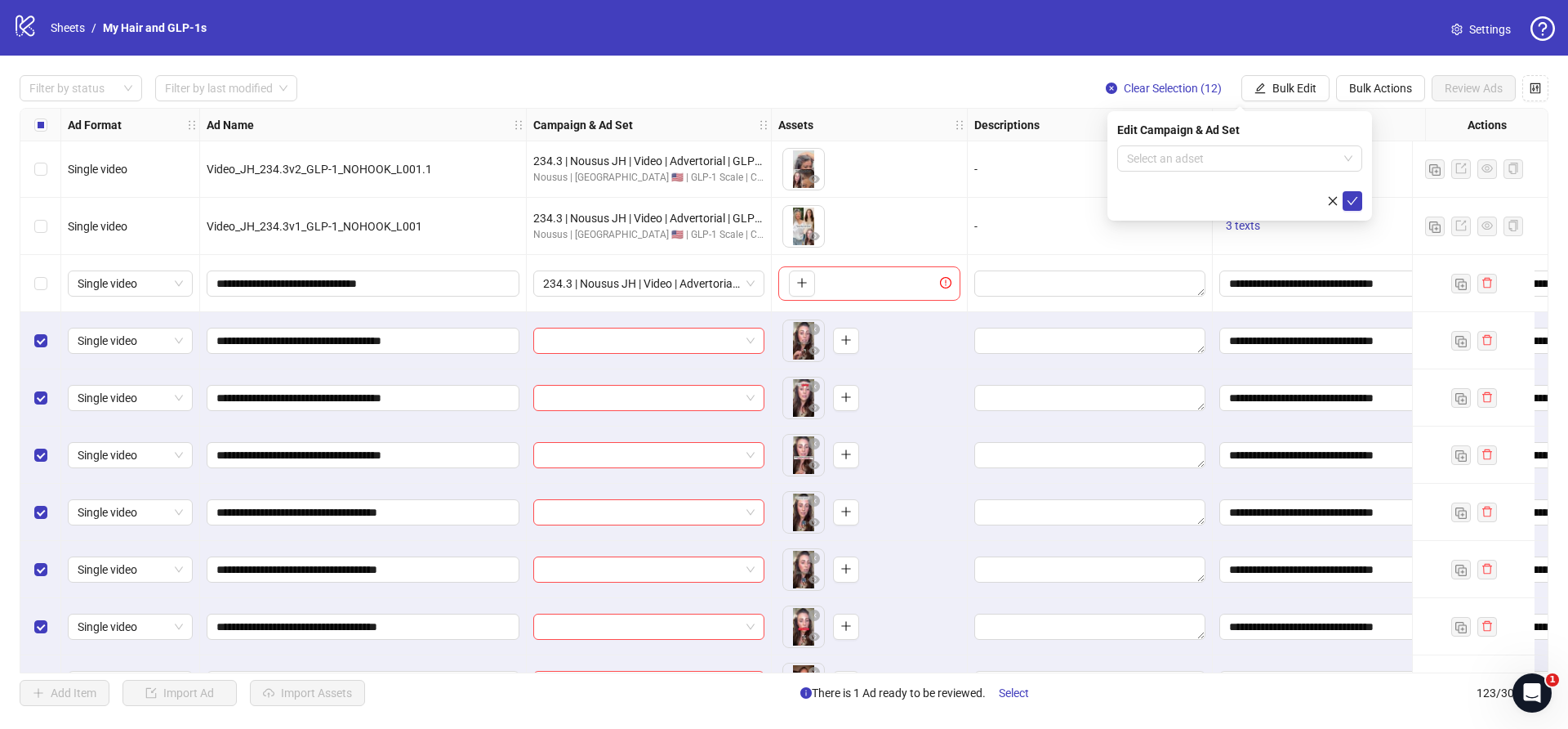
click at [1239, 143] on div "Edit Campaign & Ad Set Select an adset" at bounding box center [1239, 165] width 264 height 110
click at [1236, 160] on input "search" at bounding box center [1232, 158] width 211 height 24
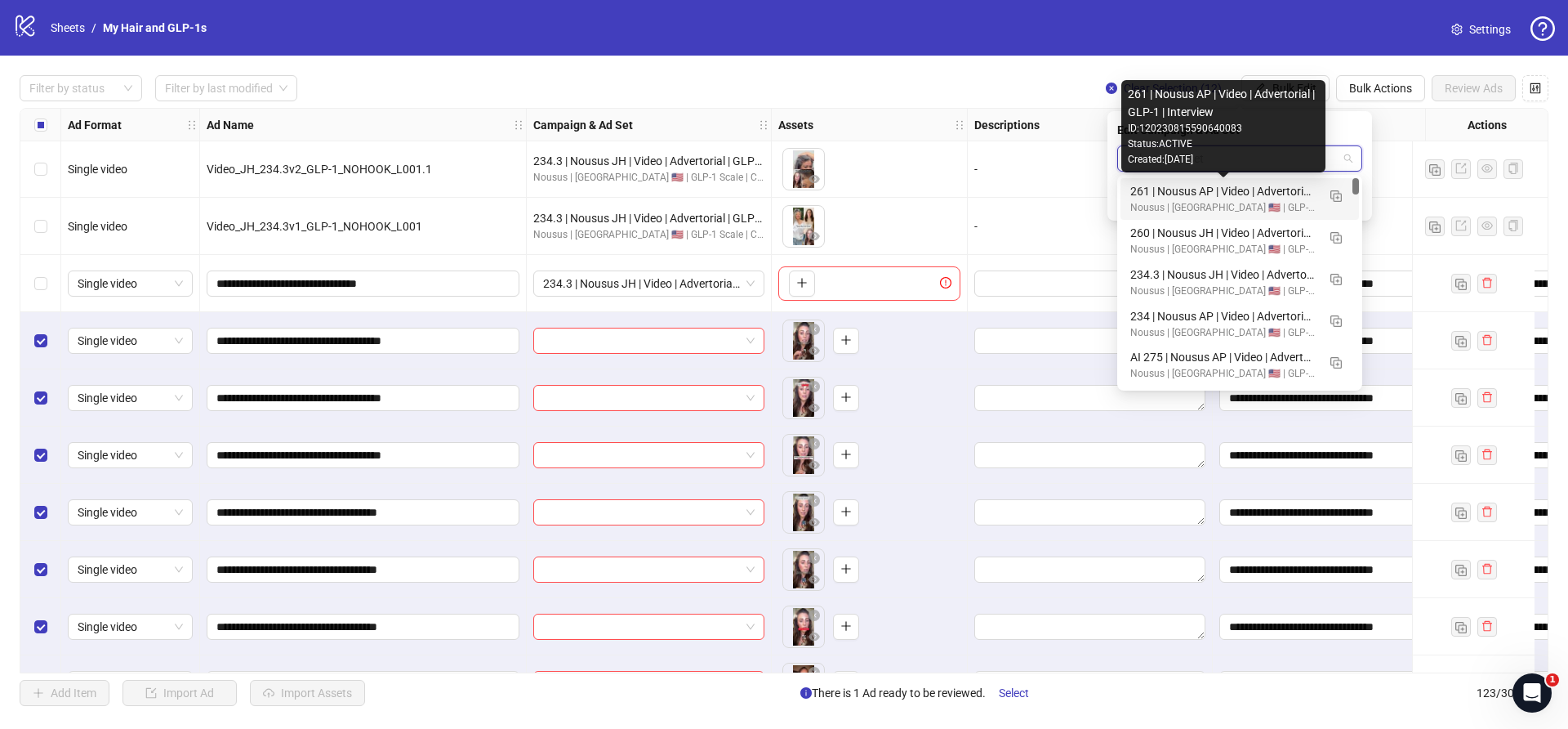
click at [1279, 195] on div "261 | Nousus AP | Video | Advertorial | GLP-1 | Interview" at bounding box center [1223, 191] width 187 height 18
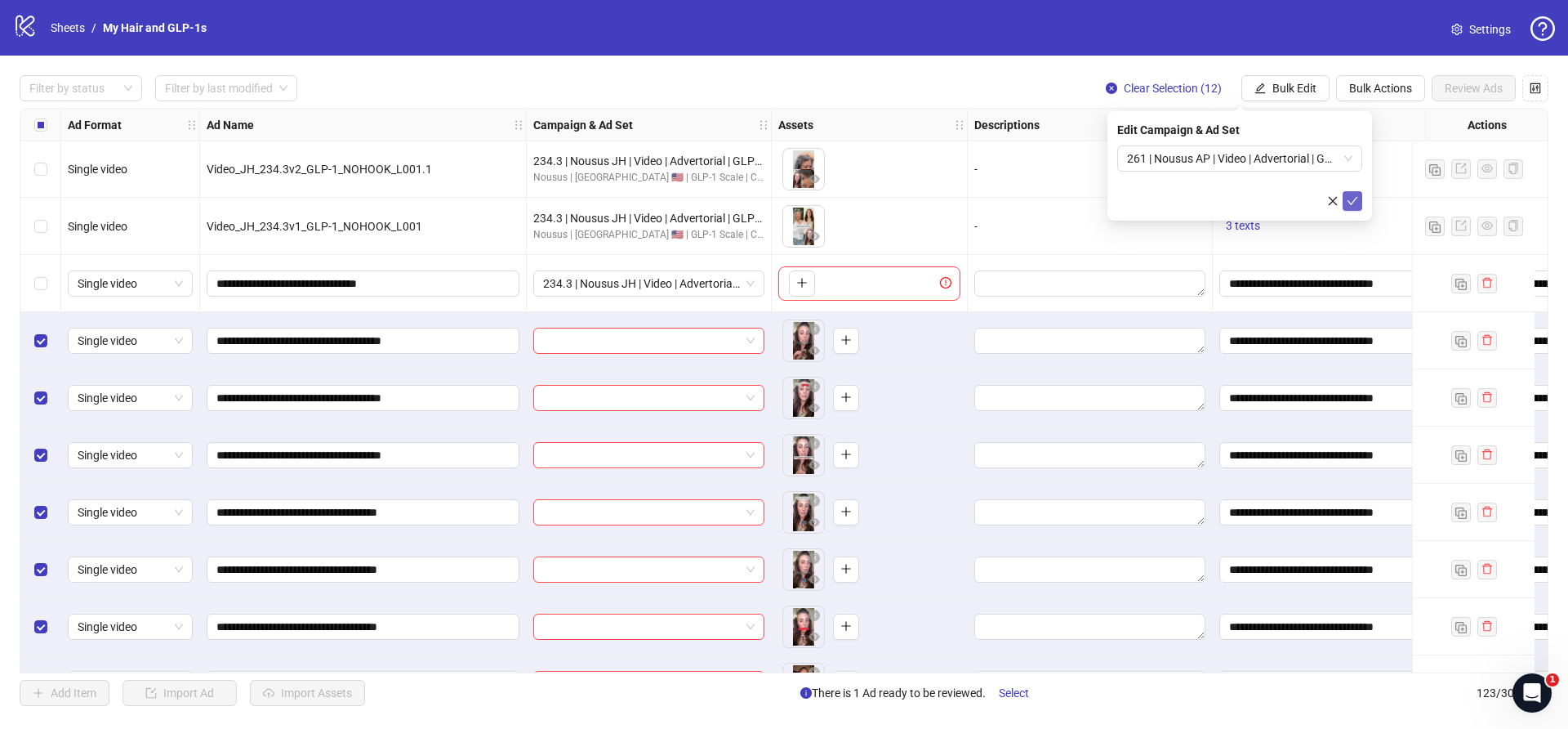
click at [1347, 200] on icon "check" at bounding box center [1353, 200] width 11 height 8
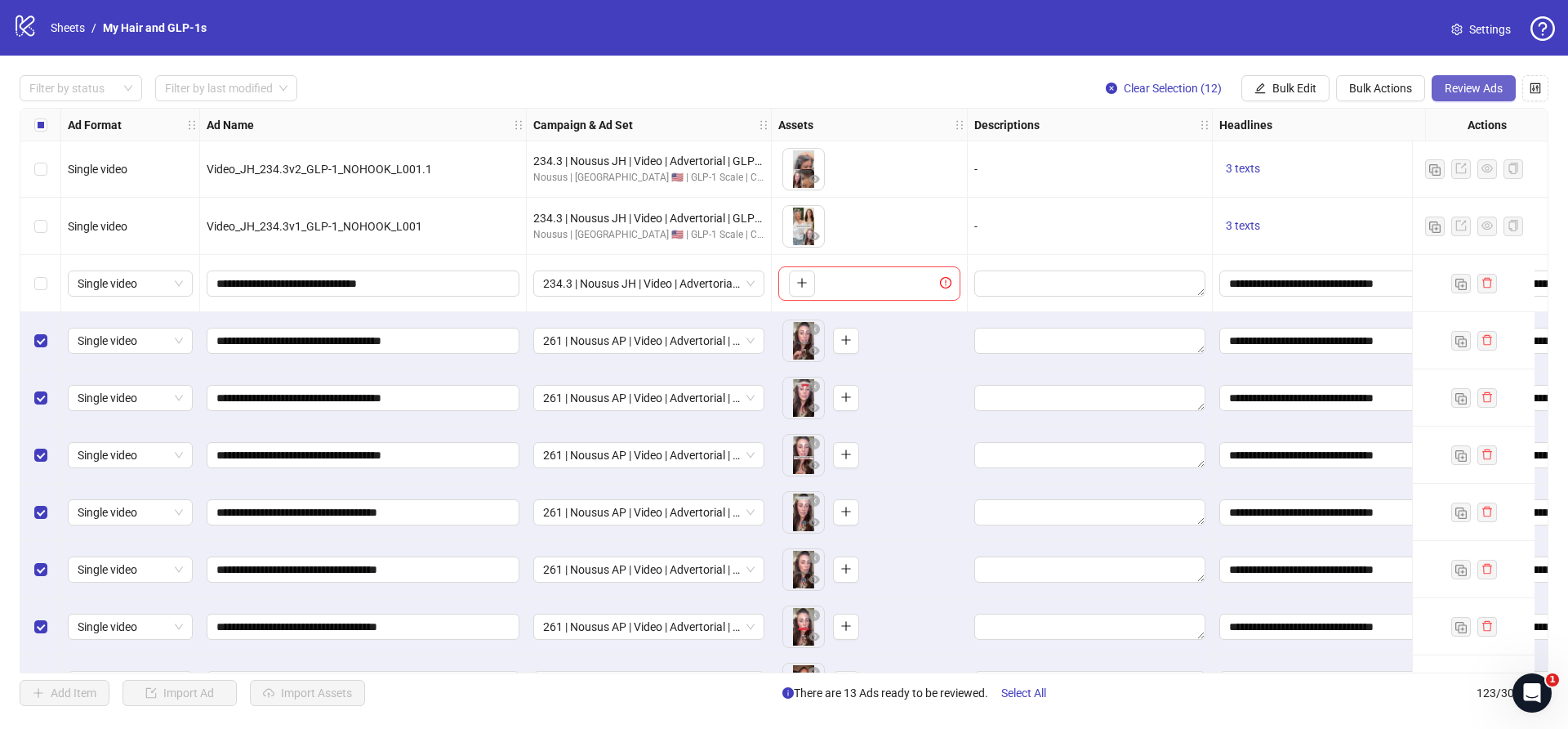
click at [1465, 85] on span "Review Ads" at bounding box center [1473, 88] width 58 height 13
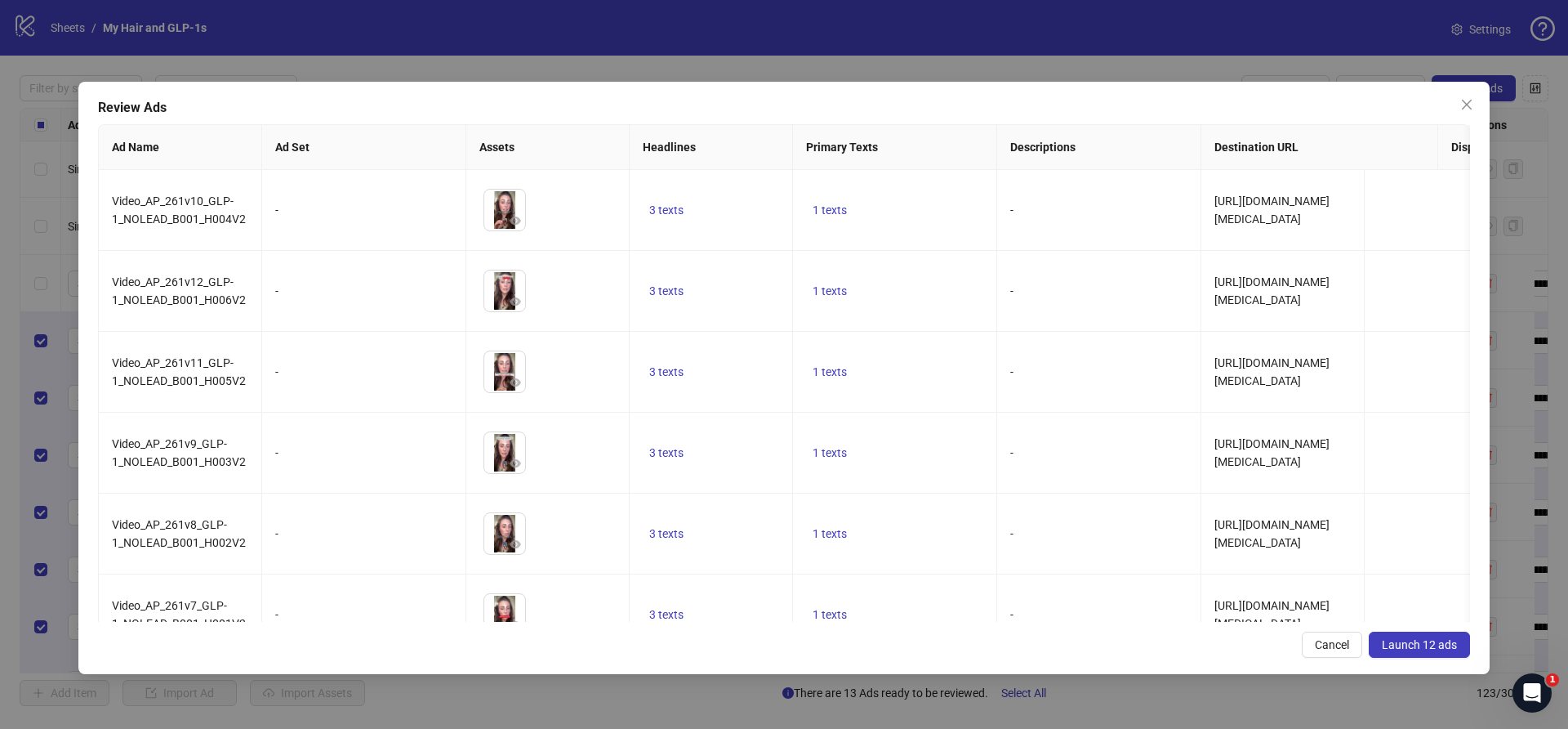
click at [1423, 649] on span "Launch 12 ads" at bounding box center [1419, 644] width 75 height 13
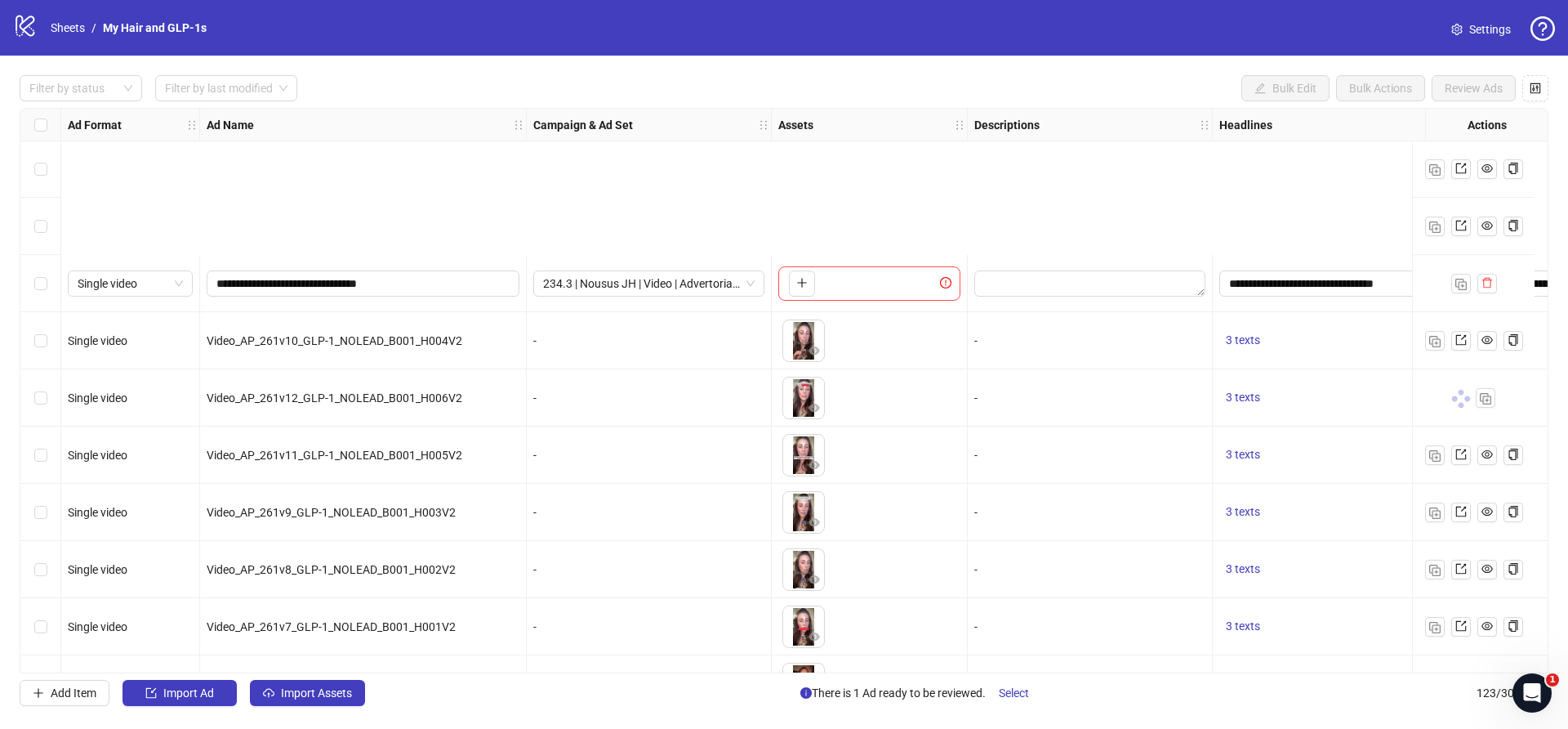
scroll to position [6510, 0]
